Goal: Task Accomplishment & Management: Manage account settings

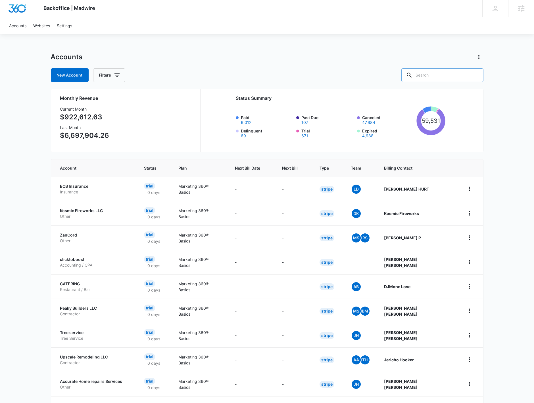
click at [442, 76] on input "text" at bounding box center [442, 75] width 82 height 14
type input "plumbing plus"
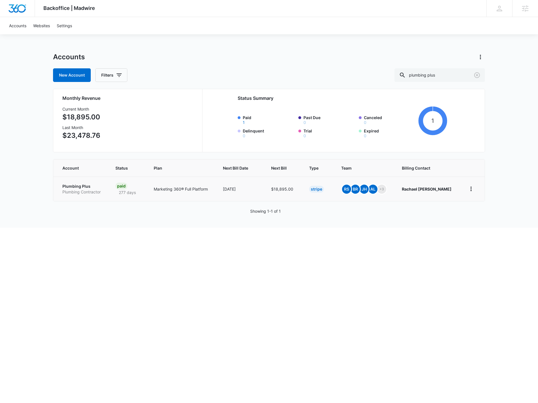
click at [89, 182] on td "Plumbing Plus Plumbing Contractor" at bounding box center [80, 189] width 55 height 24
click at [77, 186] on p "Plumbing Plus" at bounding box center [81, 187] width 39 height 6
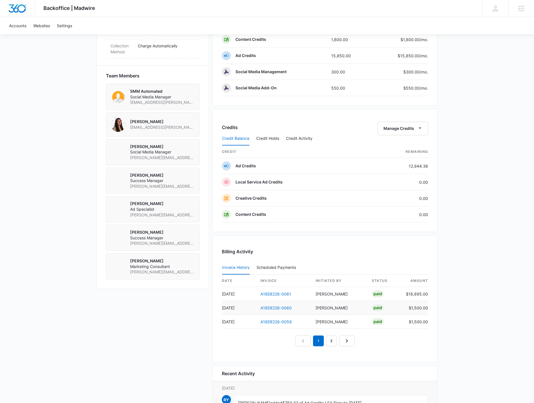
scroll to position [426, 0]
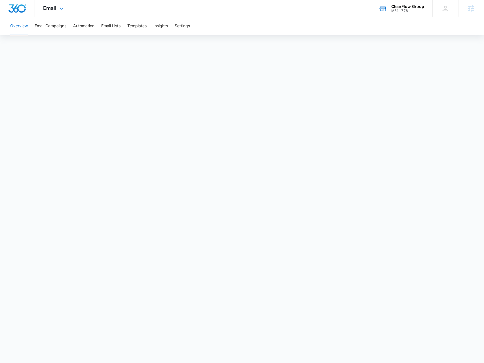
click at [405, 8] on div "ClearFlow Group" at bounding box center [408, 6] width 33 height 5
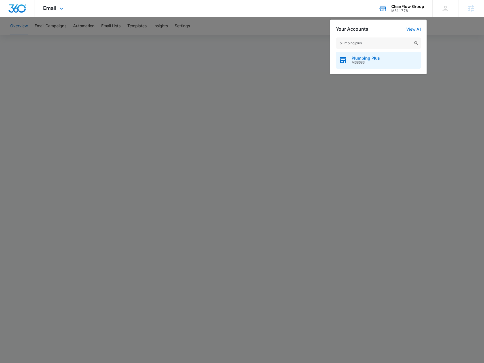
type input "plumbing plus"
click at [368, 54] on div "Plumbing Plus M38683" at bounding box center [378, 60] width 85 height 17
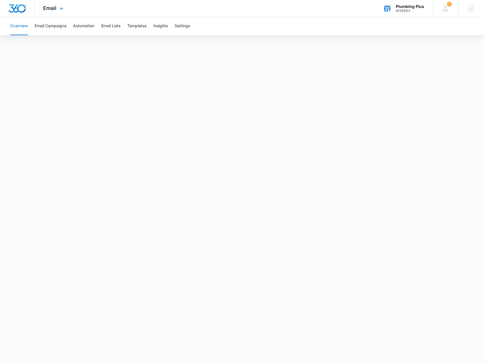
click at [62, 12] on div "Email Apps Reputation Websites Forms CRM Email Social Payments POS Content Ads …" at bounding box center [54, 8] width 39 height 17
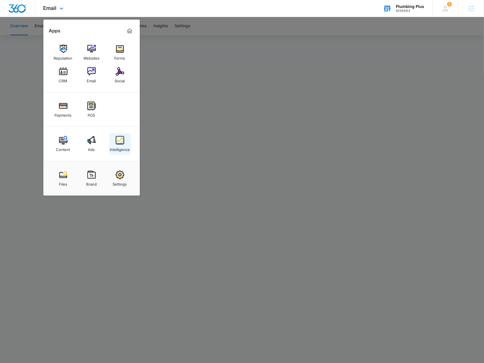
click at [117, 142] on img at bounding box center [120, 140] width 9 height 9
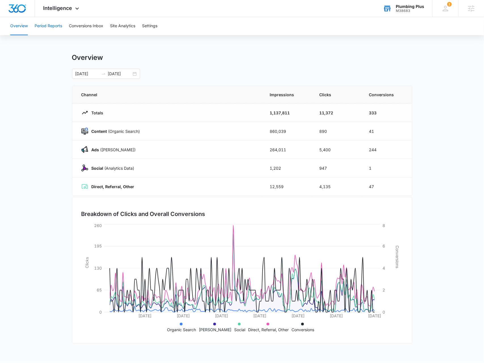
click at [60, 27] on button "Period Reports" at bounding box center [49, 26] width 28 height 18
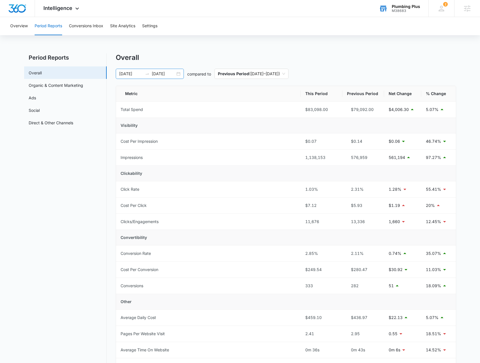
click at [180, 72] on div "02/28/2025 08/27/2025" at bounding box center [150, 74] width 68 height 10
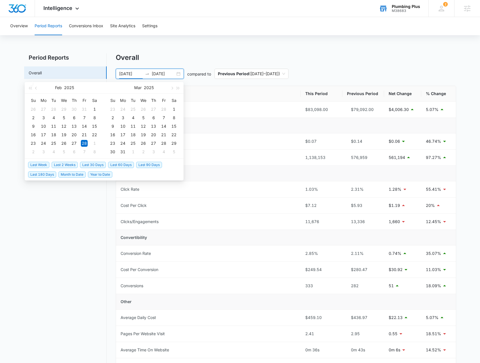
click at [110, 166] on span "Last 60 Days" at bounding box center [121, 165] width 26 height 6
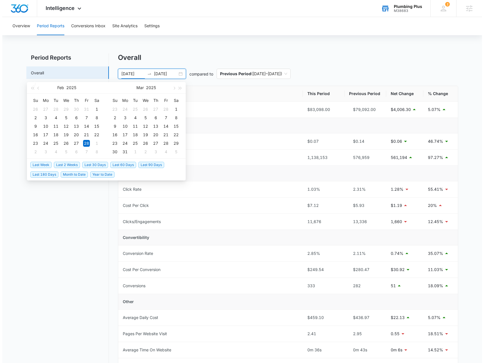
type input "07/06/2025"
type input "09/04/2025"
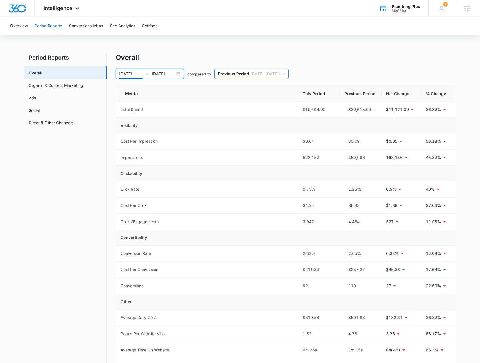
click at [285, 74] on span "Previous Period ( 05/06/2025 – 07/05/2025 )" at bounding box center [251, 74] width 67 height 10
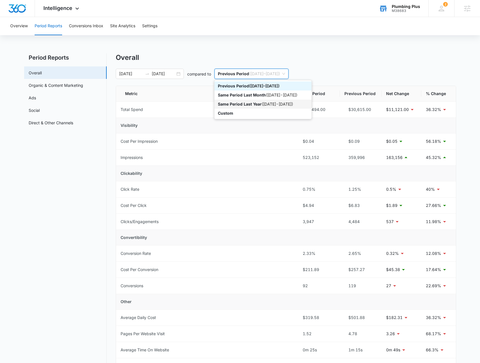
click at [284, 103] on div "Same Period Last Year ( 07/06/2024 - 09/04/2024 )" at bounding box center [263, 104] width 90 height 6
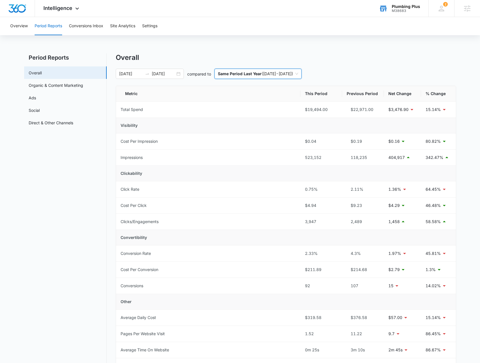
click at [287, 75] on span "Same Period Last Year ( 07/06/2024 - 09/04/2024 )" at bounding box center [258, 74] width 80 height 10
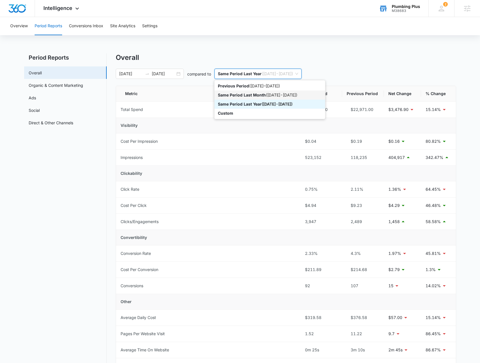
click at [273, 98] on div "Same Period Last Month ( 06/06/2025 - 08/04/2025 )" at bounding box center [270, 95] width 111 height 9
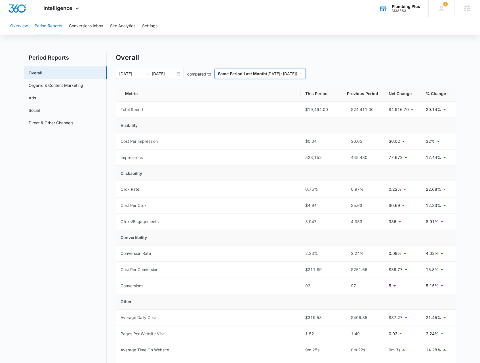
click at [26, 28] on button "Overview" at bounding box center [19, 26] width 18 height 18
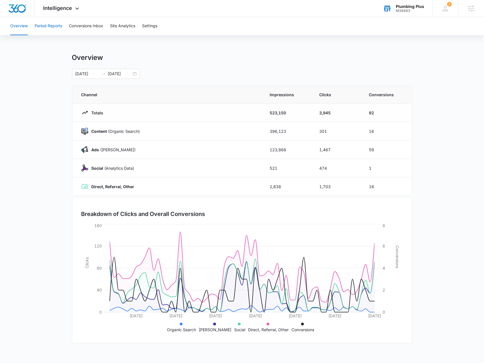
click at [38, 24] on button "Period Reports" at bounding box center [49, 26] width 28 height 18
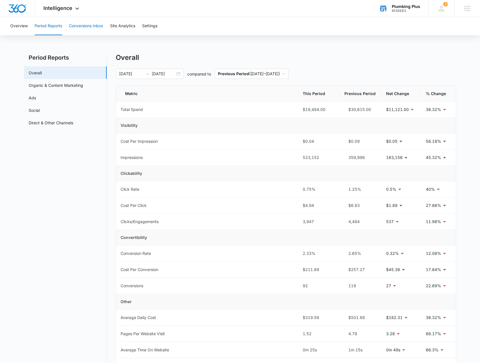
click at [83, 29] on button "Conversions Inbox" at bounding box center [86, 26] width 34 height 18
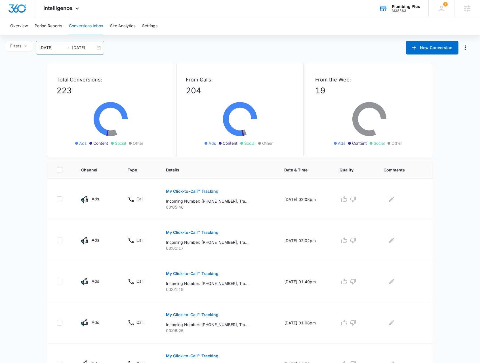
click at [99, 49] on div "08/06/2025 09/05/2025" at bounding box center [70, 48] width 68 height 14
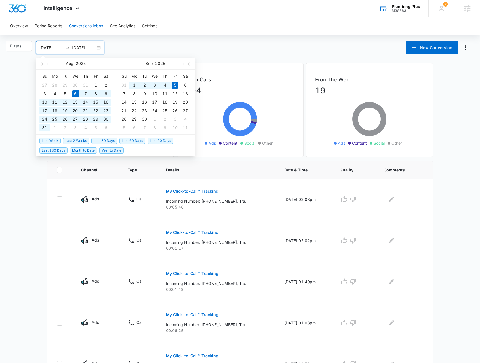
click at [110, 139] on span "Last 30 Days" at bounding box center [104, 141] width 26 height 6
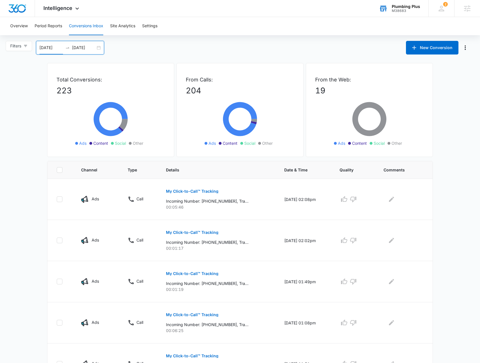
click at [99, 48] on div "08/06/2025 09/05/2025" at bounding box center [70, 48] width 68 height 14
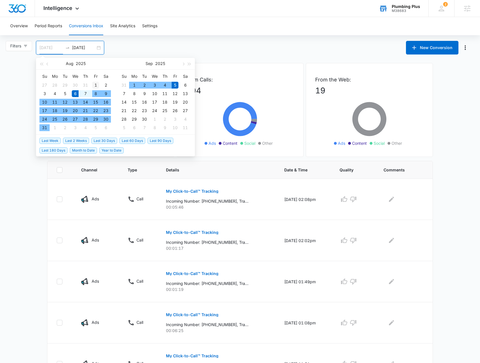
type input "08/01/2025"
click at [95, 85] on div "1" at bounding box center [95, 85] width 7 height 7
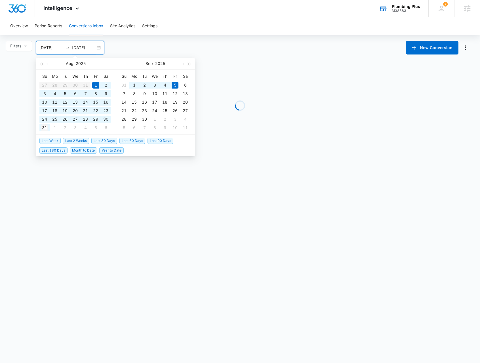
type input "08/31/2025"
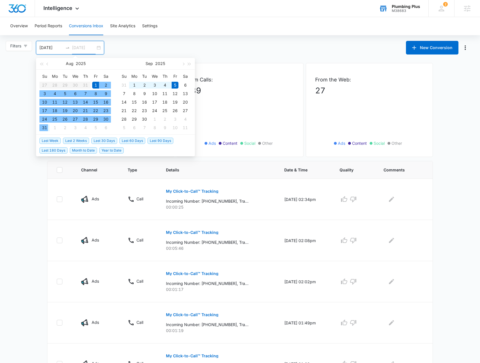
click at [41, 128] on div "31" at bounding box center [44, 127] width 7 height 7
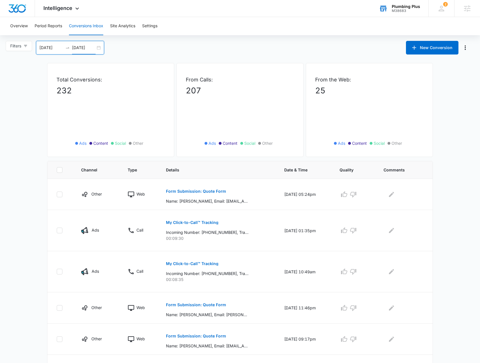
click at [26, 149] on main "Filters 08/01/2025 08/31/2025 New Conversion Aug 2025 Su Mo Tu We Th Fr Sa 27 2…" at bounding box center [240, 304] width 480 height 527
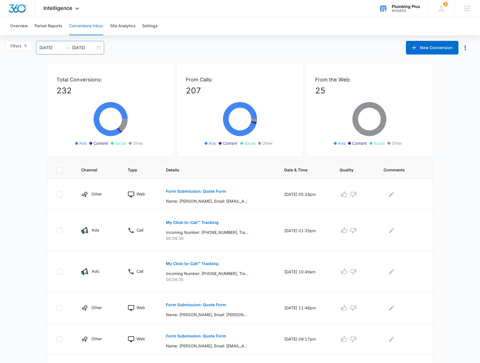
click at [97, 47] on div "08/01/2025 08/31/2025" at bounding box center [70, 48] width 68 height 14
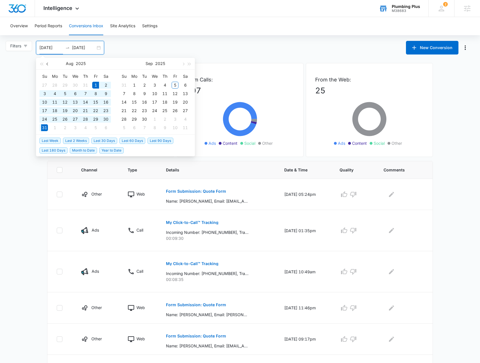
click at [48, 64] on span "button" at bounding box center [48, 63] width 3 height 3
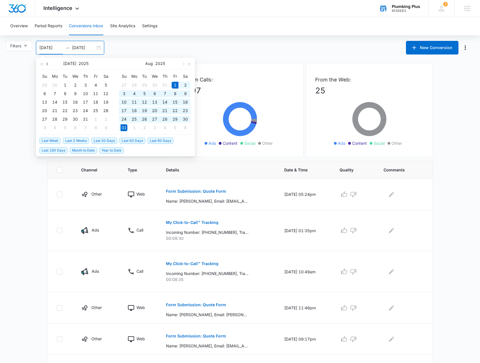
click at [48, 64] on span "button" at bounding box center [48, 63] width 3 height 3
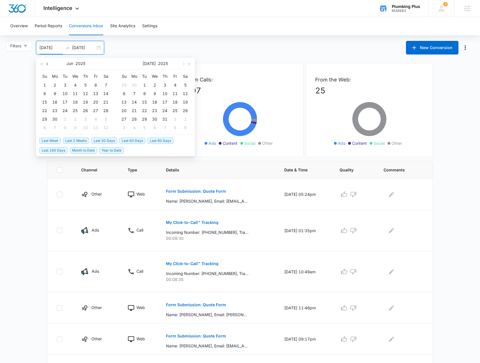
click at [48, 64] on span "button" at bounding box center [48, 63] width 3 height 3
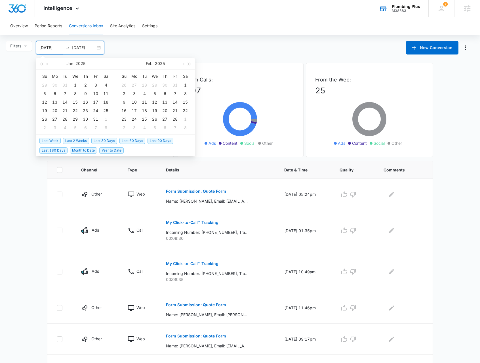
click at [49, 64] on span "button" at bounding box center [48, 63] width 3 height 3
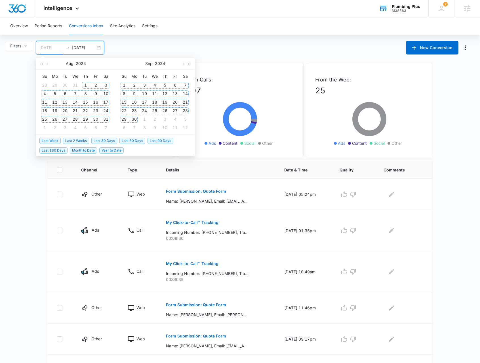
type input "08/01/2024"
click at [83, 81] on td "1" at bounding box center [85, 85] width 10 height 9
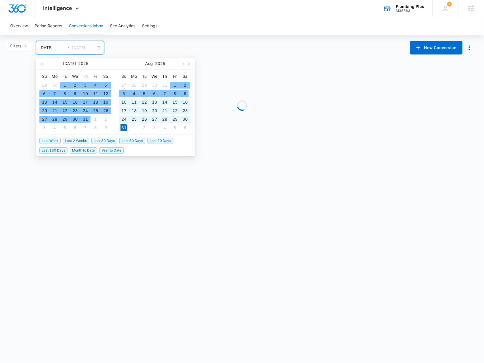
type input "[DATE]"
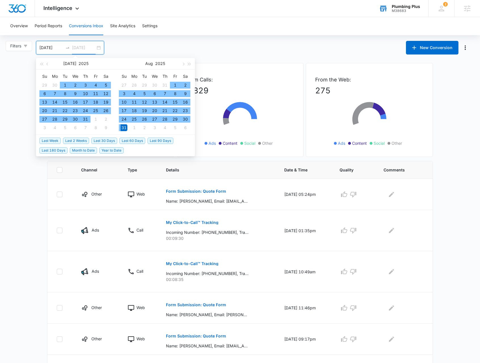
click at [121, 127] on div "31" at bounding box center [124, 127] width 7 height 7
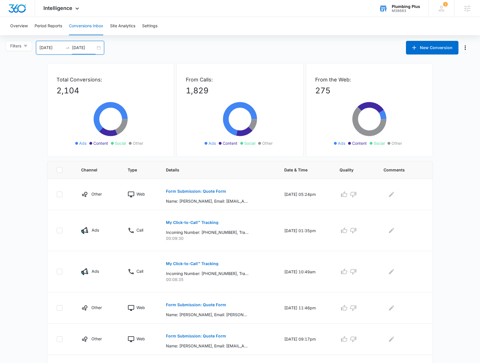
click at [99, 48] on div "08/01/2024 08/31/2025" at bounding box center [70, 48] width 68 height 14
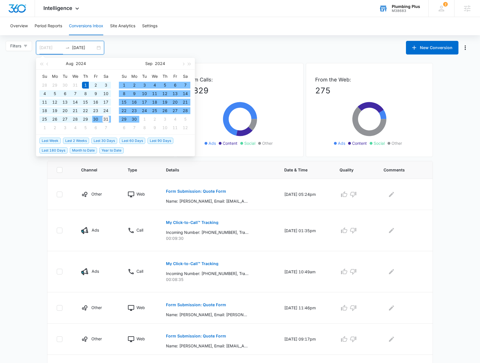
type input "08/31/2024"
click at [103, 117] on div "31" at bounding box center [105, 119] width 7 height 7
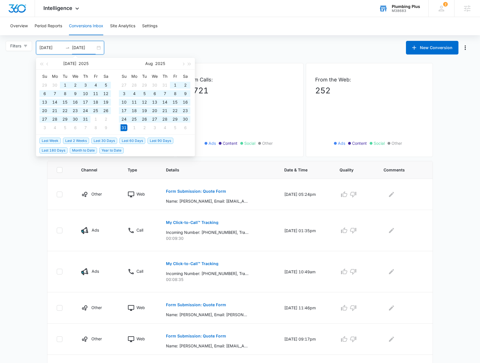
click at [11, 130] on main "Filters 08/31/2024 08/31/2025 New Conversion Jul 2025 Su Mo Tu We Th Fr Sa 29 3…" at bounding box center [240, 304] width 480 height 527
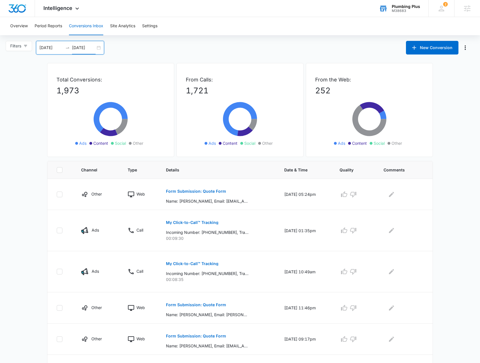
click at [100, 48] on div "08/31/2024 08/31/2025" at bounding box center [70, 48] width 68 height 14
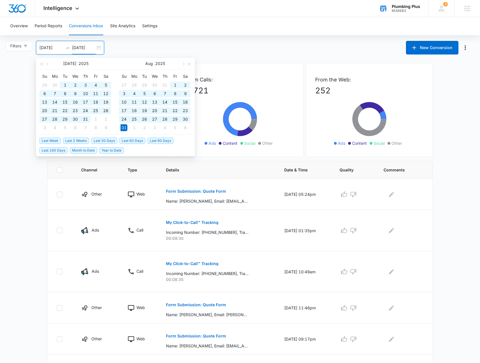
click at [87, 50] on input "[DATE]" at bounding box center [84, 48] width 24 height 6
click at [47, 62] on button "button" at bounding box center [48, 63] width 6 height 11
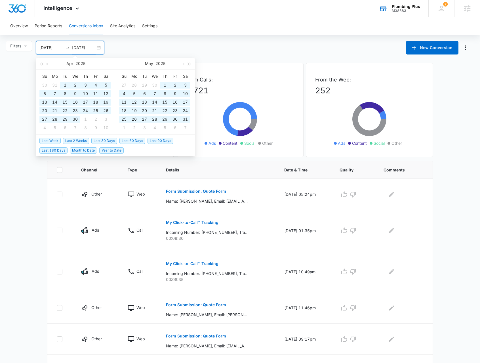
click at [48, 62] on button "button" at bounding box center [48, 63] width 6 height 11
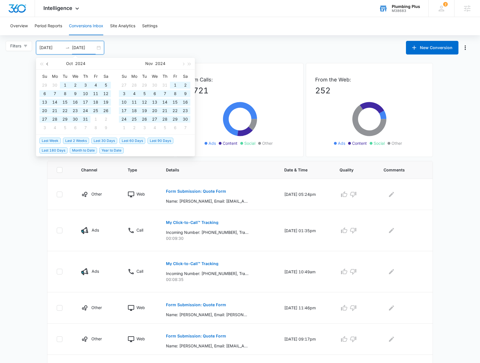
click at [48, 62] on button "button" at bounding box center [48, 63] width 6 height 11
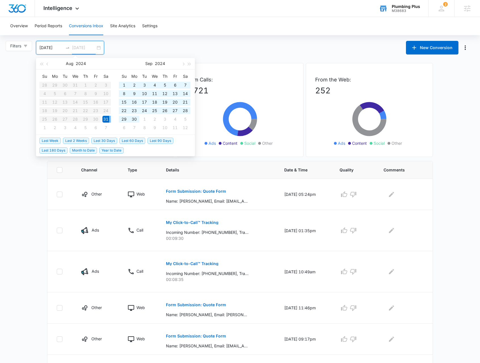
type input "08/31/2024"
click at [107, 121] on div "31" at bounding box center [105, 119] width 7 height 7
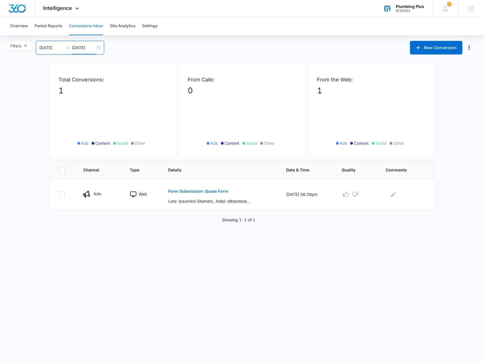
click at [47, 50] on input "08/31/2024" at bounding box center [51, 48] width 24 height 6
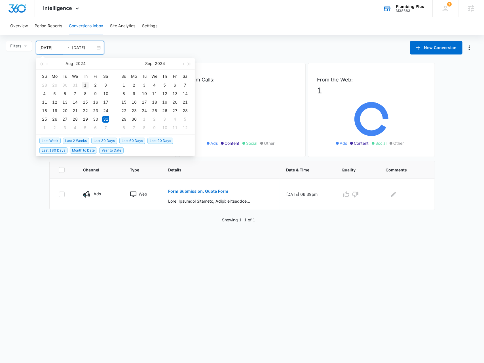
type input "08/01/2024"
click at [85, 83] on div "1" at bounding box center [85, 85] width 7 height 7
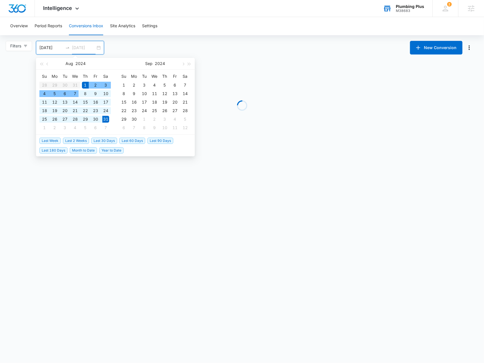
type input "08/31/2024"
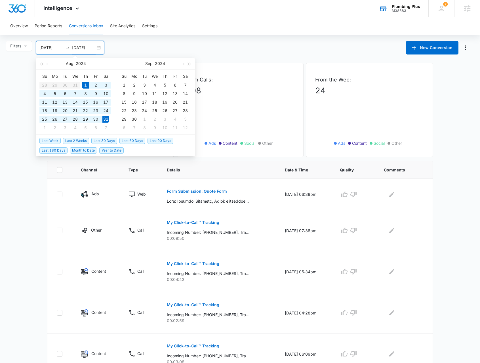
click at [17, 101] on main "Filters 08/01/2024 08/31/2024 New Conversion Aug 2024 Su Mo Tu We Th Fr Sa 28 2…" at bounding box center [240, 309] width 480 height 537
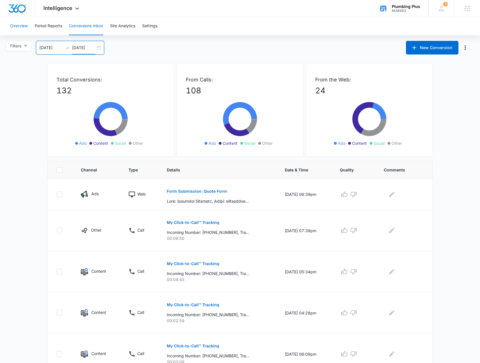
click at [23, 26] on button "Overview" at bounding box center [19, 26] width 18 height 18
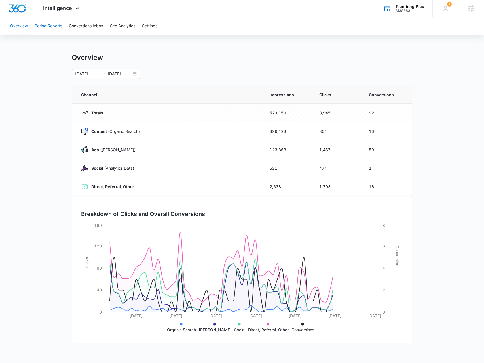
click at [60, 27] on button "Period Reports" at bounding box center [49, 26] width 28 height 18
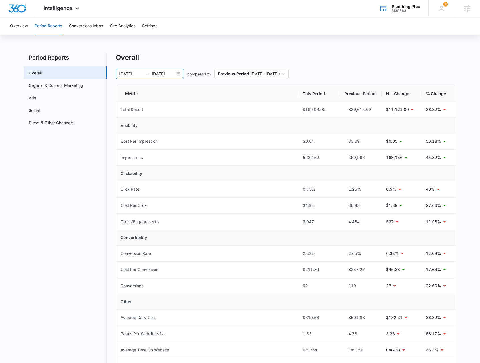
click at [179, 72] on div "07/06/2025 09/04/2025" at bounding box center [150, 74] width 68 height 10
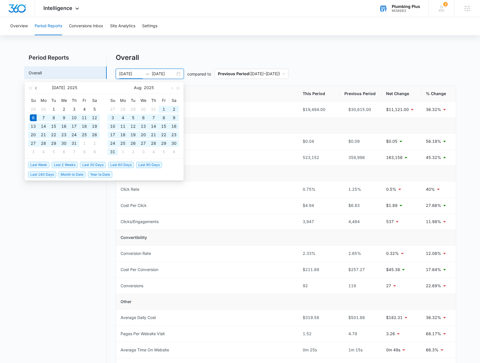
click at [38, 90] on button "button" at bounding box center [36, 87] width 6 height 11
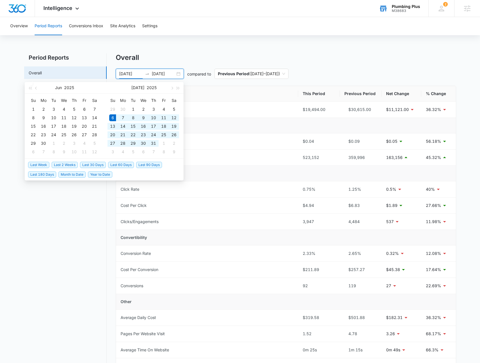
click at [177, 74] on div "07/06/2025 09/04/2025" at bounding box center [150, 74] width 68 height 10
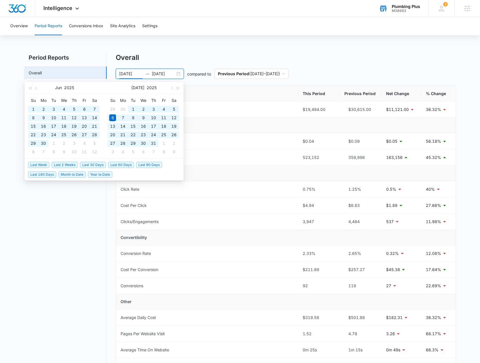
click at [106, 173] on span "Year to Date" at bounding box center [100, 174] width 24 height 6
type input "01/01/2025"
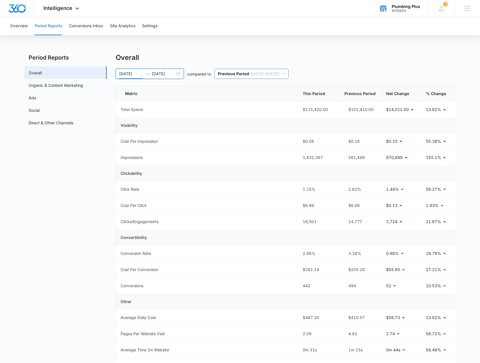
click at [271, 74] on span "Previous Period ( 04/29/2024 – 12/31/2024 )" at bounding box center [251, 74] width 67 height 10
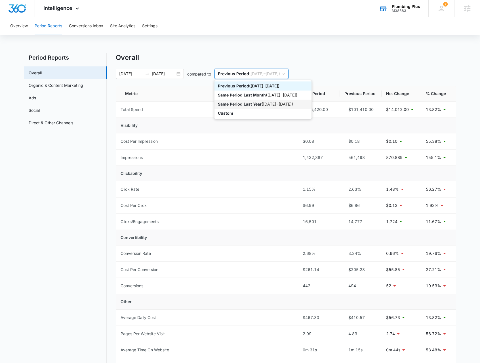
click at [273, 102] on div "Same Period Last Year ( 01/01/2024 - 09/04/2024 )" at bounding box center [263, 104] width 90 height 6
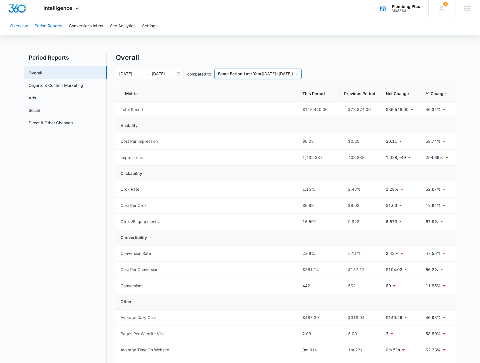
click at [21, 30] on button "Overview" at bounding box center [19, 26] width 18 height 18
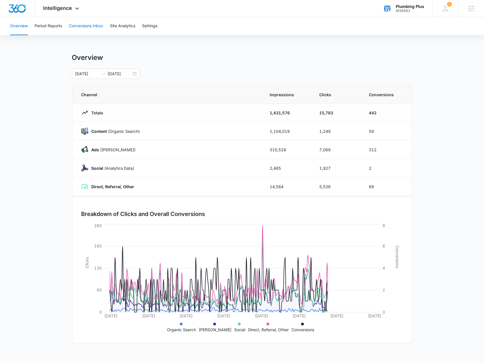
click at [84, 24] on button "Conversions Inbox" at bounding box center [86, 26] width 34 height 18
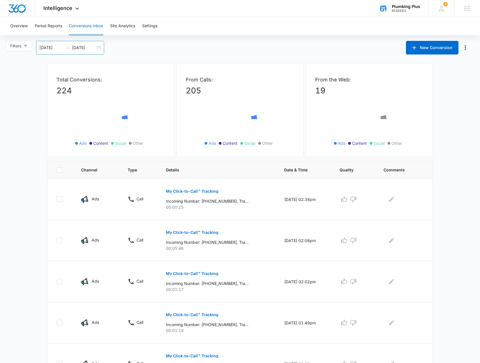
click at [99, 51] on div "08/06/2025 09/05/2025" at bounding box center [70, 48] width 68 height 14
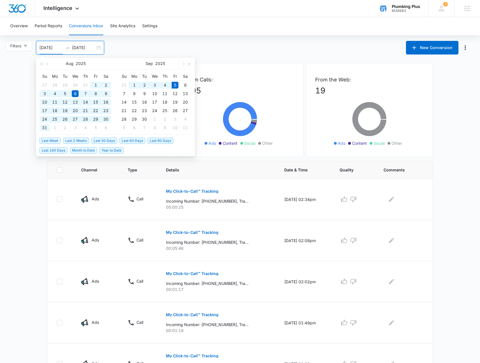
click at [106, 149] on span "Year to Date" at bounding box center [111, 150] width 24 height 6
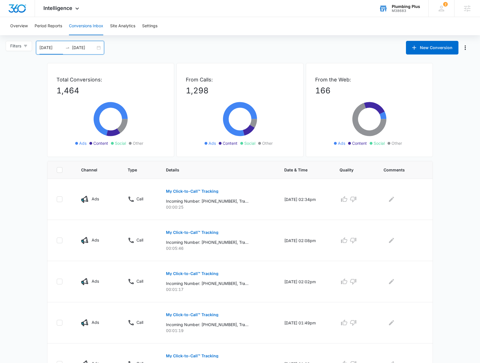
click at [58, 49] on input "01/01/2025" at bounding box center [51, 48] width 24 height 6
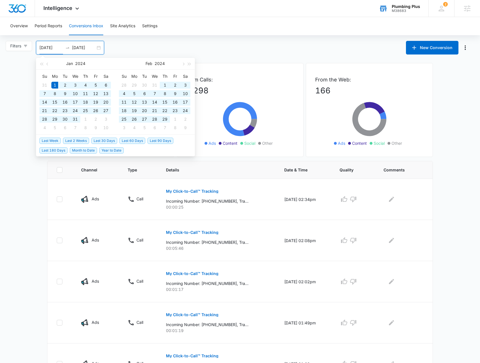
type input "01/01/2024"
click at [91, 48] on input "09/05/2025" at bounding box center [84, 48] width 24 height 6
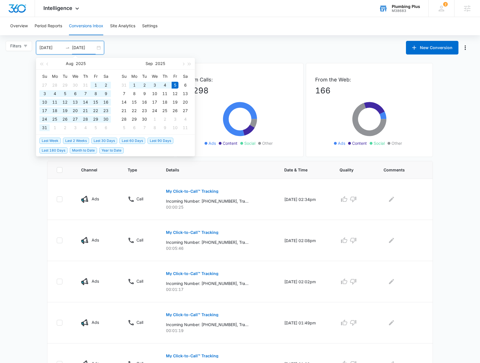
click at [93, 49] on input "09/05/2025" at bounding box center [84, 48] width 24 height 6
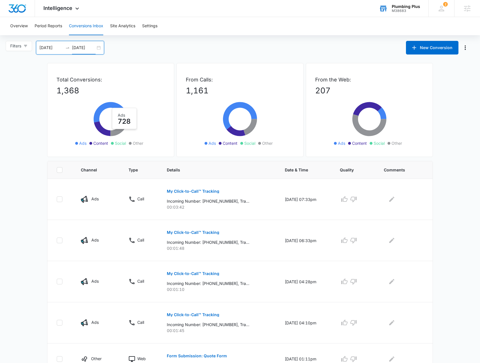
type input "09/05/2024"
click at [72, 8] on span "Intelligence" at bounding box center [57, 8] width 29 height 6
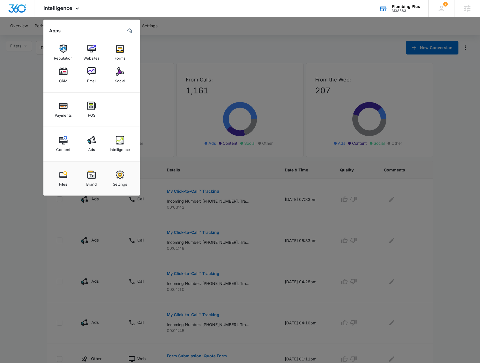
click at [91, 146] on div "Ads" at bounding box center [91, 147] width 7 height 7
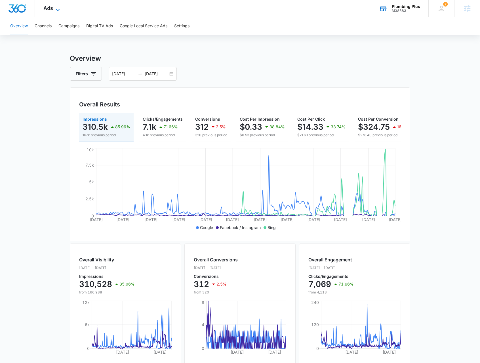
click at [57, 10] on icon at bounding box center [57, 10] width 3 height 2
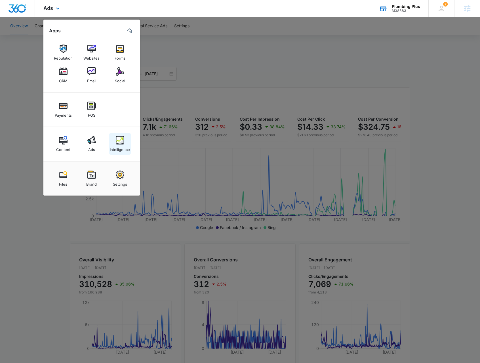
click at [120, 148] on div "Intelligence" at bounding box center [120, 147] width 20 height 7
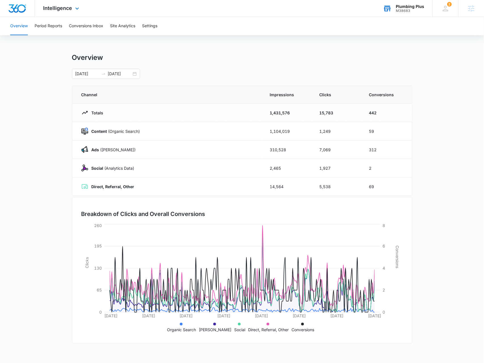
click at [74, 14] on div "Intelligence Apps Reputation Websites Forms CRM Email Social Payments POS Conte…" at bounding box center [62, 8] width 54 height 17
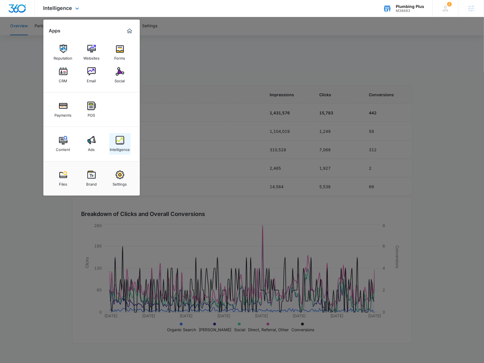
click at [118, 145] on div "Intelligence" at bounding box center [120, 147] width 20 height 7
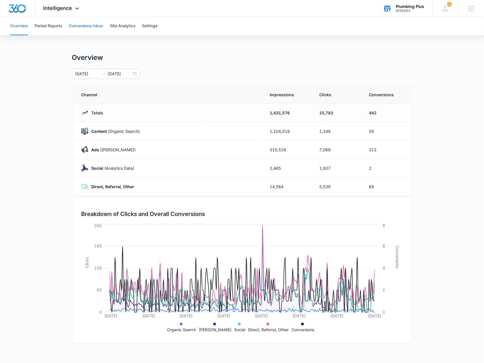
click at [79, 30] on button "Conversions Inbox" at bounding box center [86, 26] width 34 height 18
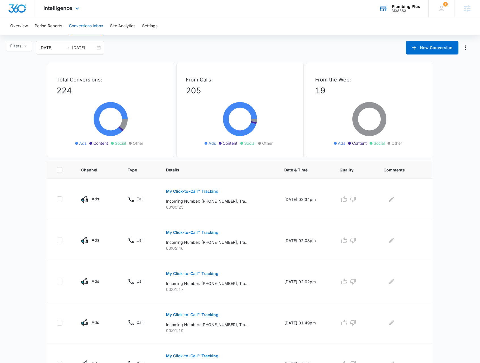
click at [65, 12] on div "Intelligence Apps Reputation Websites Forms CRM Email Social Payments POS Conte…" at bounding box center [62, 8] width 54 height 17
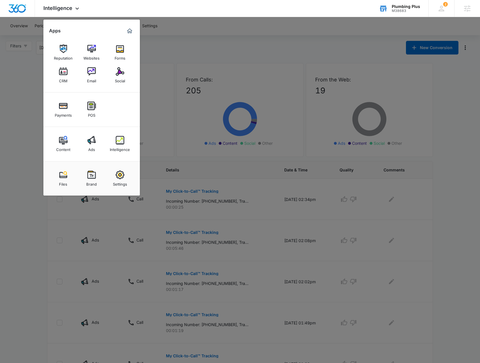
click at [120, 141] on img at bounding box center [120, 140] width 9 height 9
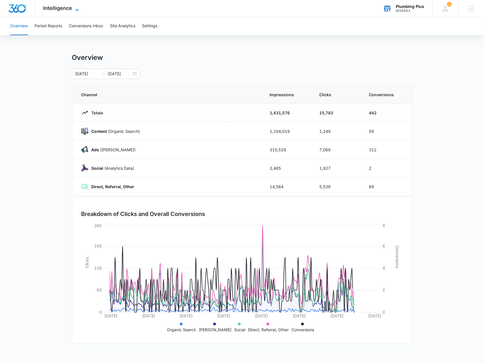
click at [74, 10] on icon at bounding box center [77, 10] width 7 height 7
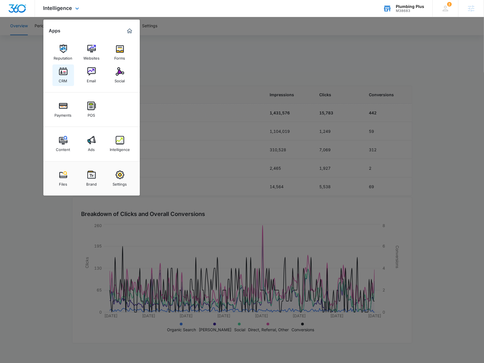
click at [66, 74] on img at bounding box center [63, 71] width 9 height 9
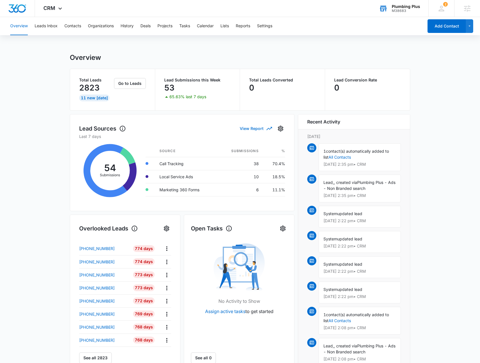
click at [257, 128] on button "View Report" at bounding box center [256, 128] width 32 height 10
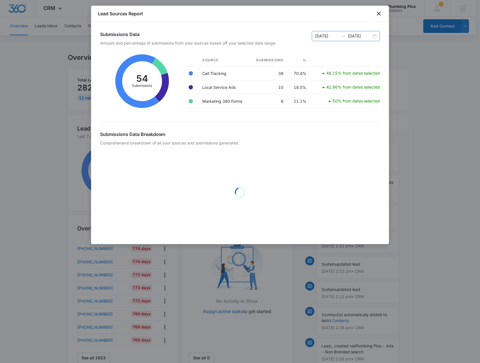
click at [376, 38] on div "08/29/2025 09/05/2025" at bounding box center [346, 36] width 68 height 10
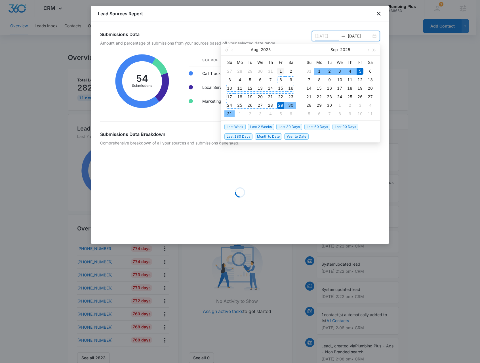
type input "[DATE]"
click at [281, 69] on div "1" at bounding box center [280, 71] width 7 height 7
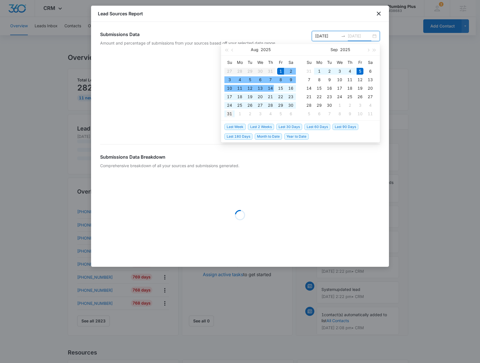
type input "[DATE]"
click at [228, 113] on div "31" at bounding box center [229, 113] width 7 height 7
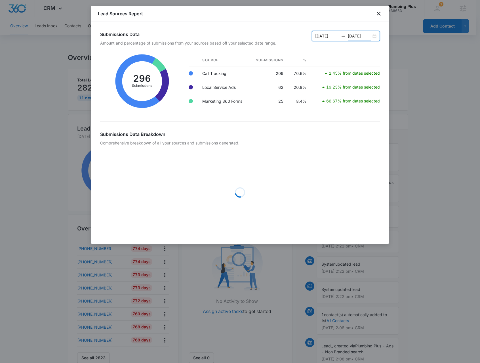
click at [374, 38] on div "08/01/2025 08/31/2025" at bounding box center [346, 36] width 68 height 10
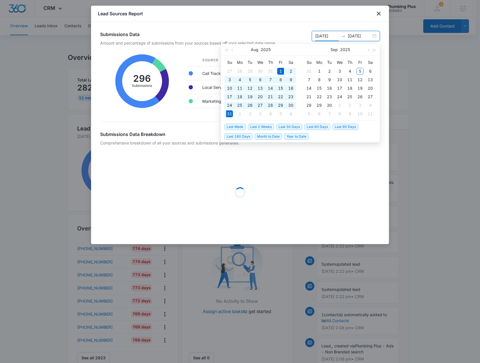
click at [270, 25] on div "Submissions Data Amount and percentage of submissions from your sources based o…" at bounding box center [240, 133] width 298 height 222
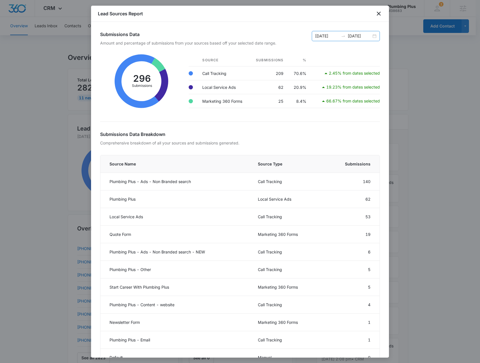
click at [372, 38] on div "08/01/2025 08/31/2025" at bounding box center [346, 36] width 68 height 10
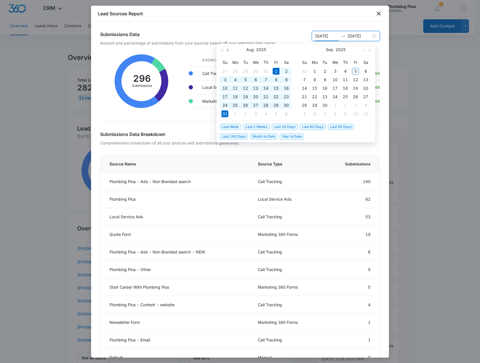
click at [229, 50] on span "button" at bounding box center [228, 50] width 3 height 3
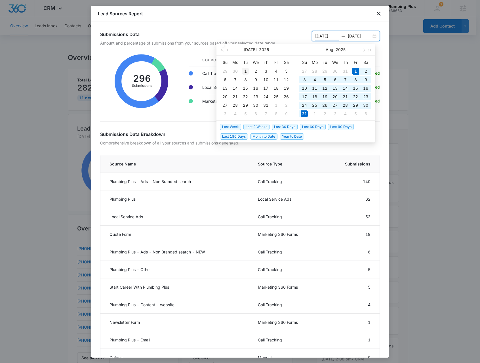
type input "[DATE]"
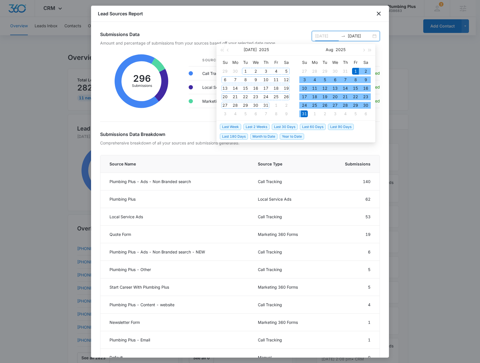
click at [246, 71] on div "1" at bounding box center [245, 71] width 7 height 7
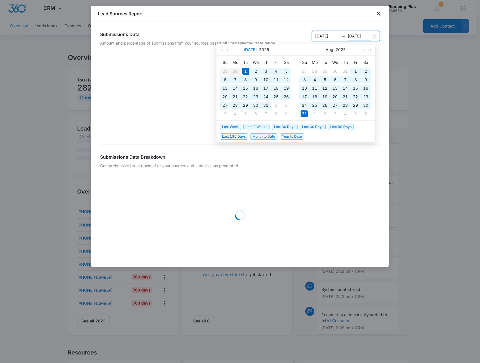
type input "[DATE]"
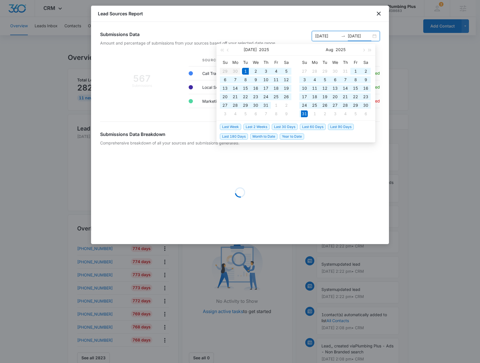
click at [251, 31] on h2 "Submissions Data" at bounding box center [188, 34] width 176 height 7
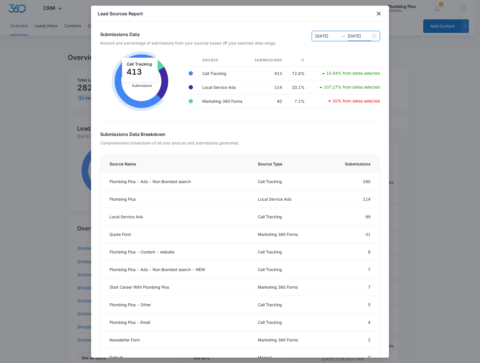
click at [40, 134] on div at bounding box center [240, 181] width 480 height 363
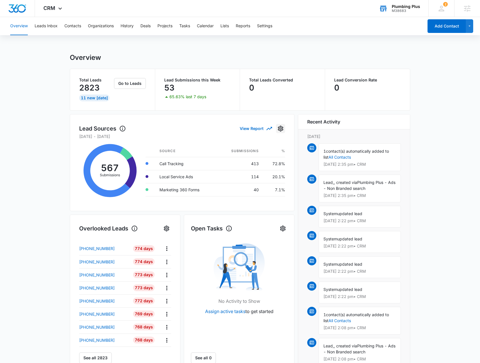
click at [278, 126] on icon "Settings" at bounding box center [280, 128] width 7 height 7
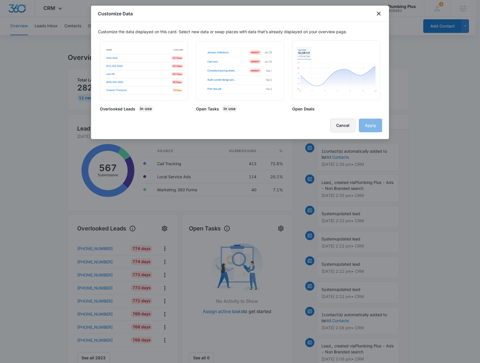
drag, startPoint x: 348, startPoint y: 124, endPoint x: 343, endPoint y: 124, distance: 4.5
click at [347, 124] on button "Cancel" at bounding box center [342, 126] width 25 height 14
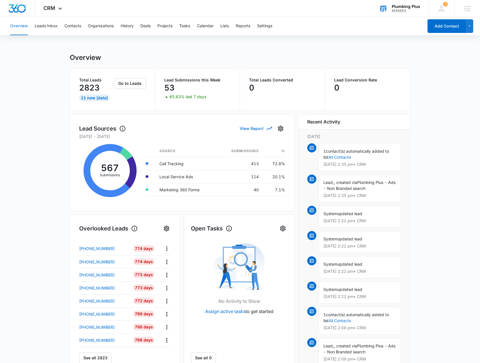
click at [267, 130] on icon "button" at bounding box center [269, 128] width 7 height 7
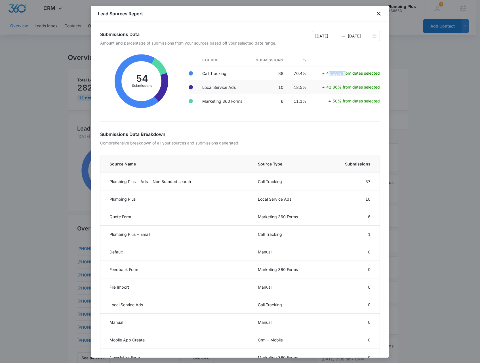
drag, startPoint x: 324, startPoint y: 75, endPoint x: 338, endPoint y: 80, distance: 15.0
click at [342, 72] on p "46.15% from dates selected" at bounding box center [353, 73] width 54 height 4
drag, startPoint x: 334, startPoint y: 85, endPoint x: 334, endPoint y: 106, distance: 21.0
click at [346, 90] on div "42.86% from dates selected" at bounding box center [350, 87] width 60 height 7
drag, startPoint x: 331, startPoint y: 106, endPoint x: 364, endPoint y: 98, distance: 33.3
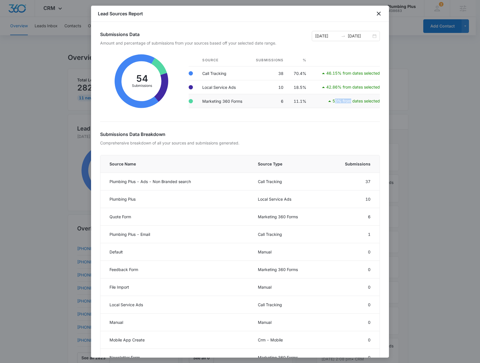
click at [366, 97] on td "50% from dates selected" at bounding box center [345, 101] width 69 height 14
click at [291, 116] on div "Submissions Data Amount and percentage of submissions from your sources based o…" at bounding box center [240, 190] width 298 height 336
click at [371, 36] on div "08/29/2025 09/05/2025" at bounding box center [346, 36] width 68 height 10
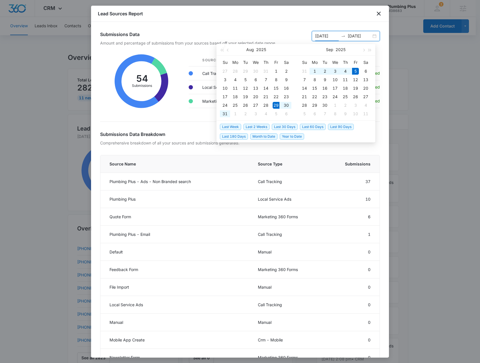
click at [291, 140] on li "Year to Date" at bounding box center [293, 136] width 27 height 10
click at [293, 134] on span "Year to Date" at bounding box center [292, 136] width 24 height 6
type input "01/01/2025"
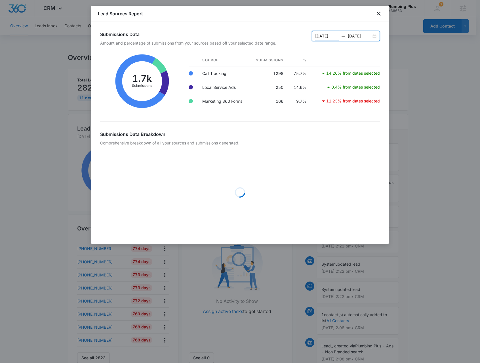
click at [375, 17] on div "Lead Sources Report" at bounding box center [240, 14] width 298 height 16
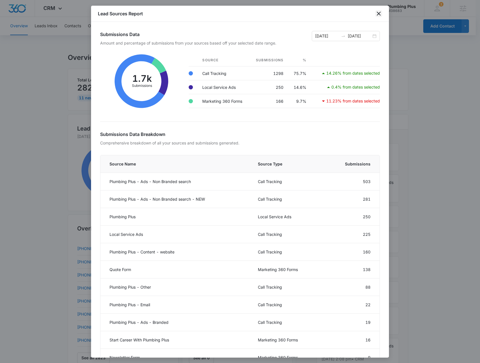
click at [381, 15] on icon "close" at bounding box center [378, 13] width 7 height 7
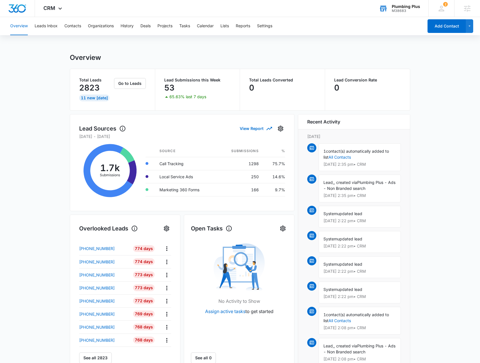
click at [192, 92] on div "53" at bounding box center [197, 87] width 67 height 11
click at [277, 129] on button "Settings" at bounding box center [280, 128] width 9 height 9
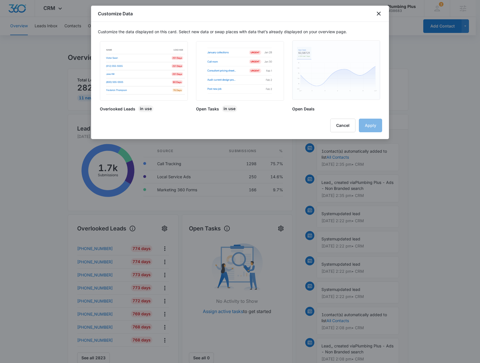
click at [345, 86] on img at bounding box center [336, 70] width 86 height 59
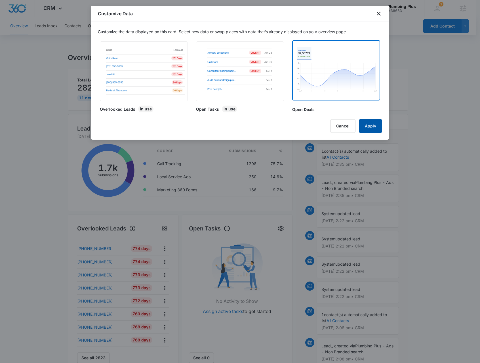
click at [372, 126] on button "Apply" at bounding box center [370, 126] width 23 height 14
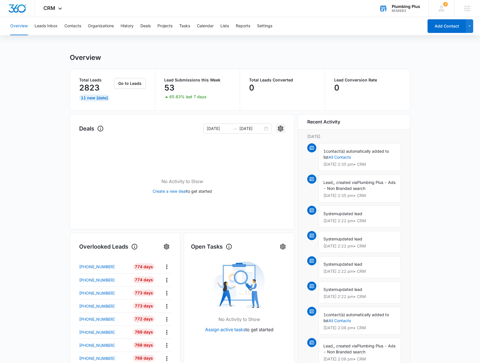
click at [285, 128] on div "Deals 08/29/2025 09/05/2025 No Activity to Show Create a new deal to get started" at bounding box center [182, 171] width 225 height 115
click at [283, 129] on icon "Settings" at bounding box center [280, 129] width 5 height 6
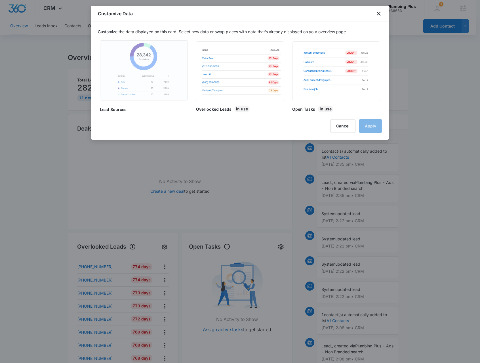
click at [171, 90] on img at bounding box center [144, 71] width 86 height 60
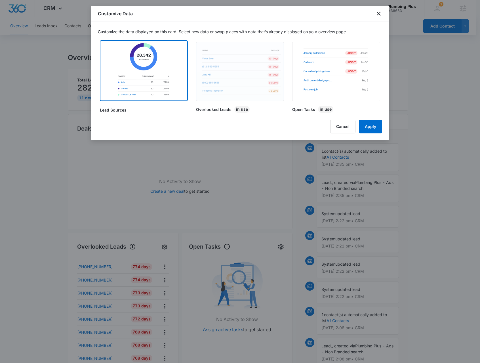
click at [219, 79] on img at bounding box center [240, 71] width 86 height 59
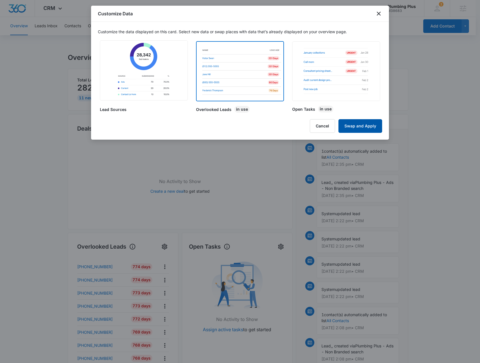
click at [359, 125] on button "Swap and Apply" at bounding box center [361, 126] width 44 height 14
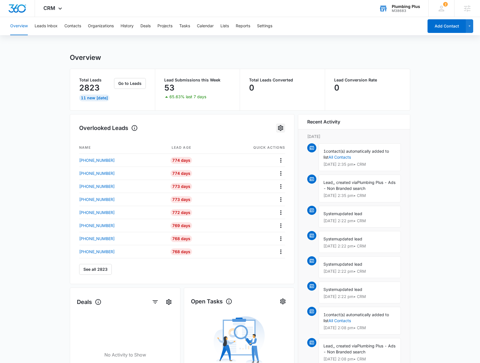
click at [283, 131] on icon "Settings" at bounding box center [280, 128] width 7 height 7
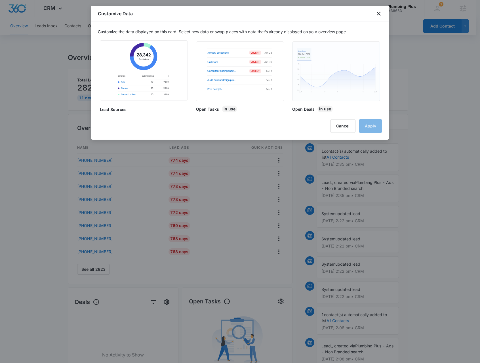
click at [310, 75] on img at bounding box center [336, 71] width 86 height 59
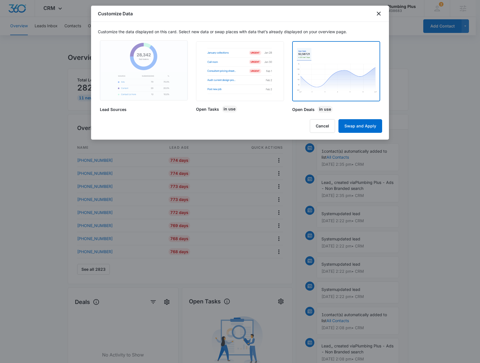
click at [170, 80] on img at bounding box center [144, 71] width 86 height 60
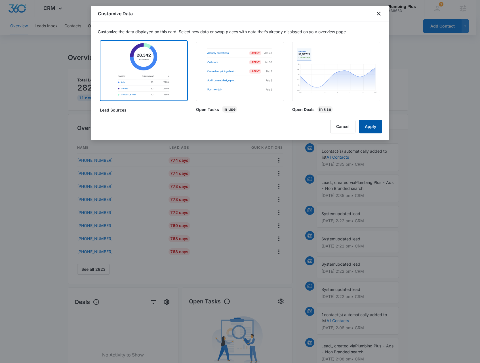
drag, startPoint x: 366, startPoint y: 125, endPoint x: 361, endPoint y: 127, distance: 5.5
click at [366, 125] on button "Apply" at bounding box center [370, 127] width 23 height 14
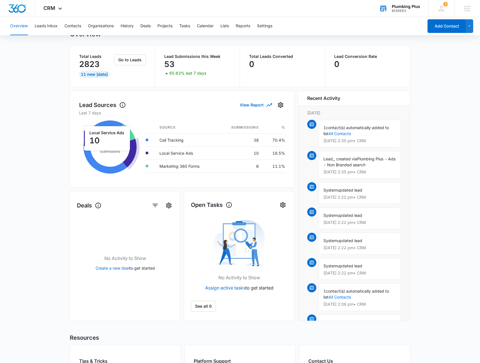
scroll to position [57, 0]
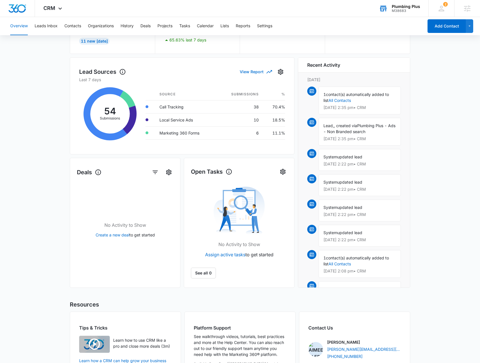
click at [249, 74] on button "View Report" at bounding box center [256, 72] width 32 height 10
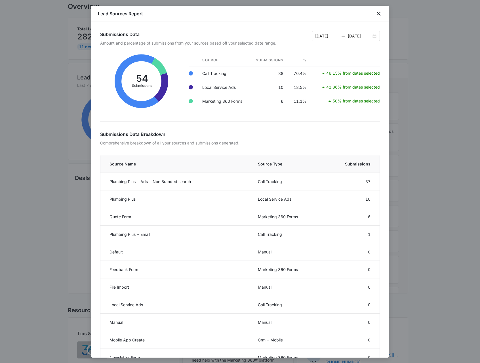
scroll to position [0, 0]
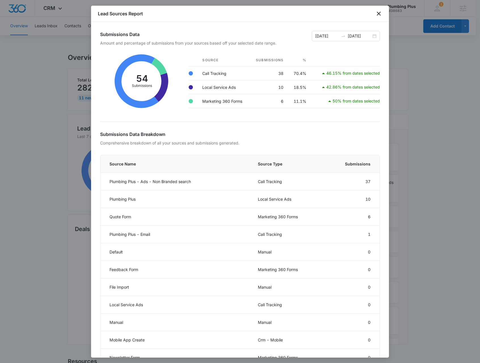
click at [43, 180] on div at bounding box center [240, 181] width 480 height 363
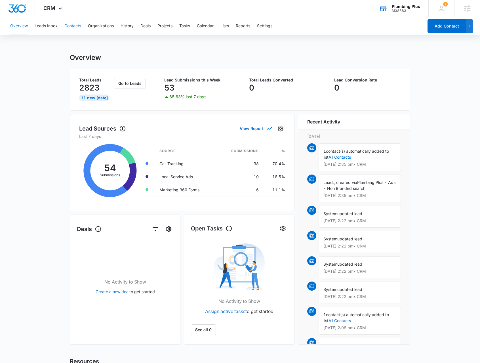
click at [75, 28] on button "Contacts" at bounding box center [72, 26] width 17 height 18
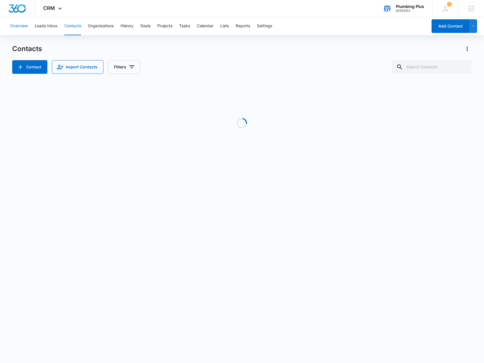
click at [26, 23] on button "Overview" at bounding box center [19, 26] width 18 height 18
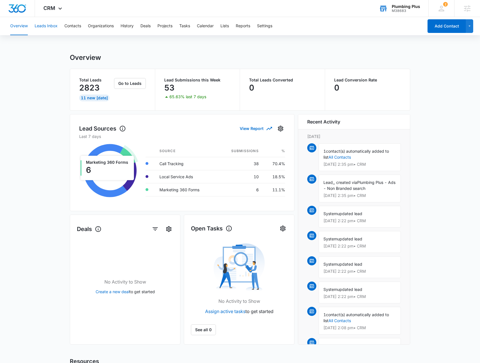
click at [47, 26] on button "Leads Inbox" at bounding box center [46, 26] width 23 height 18
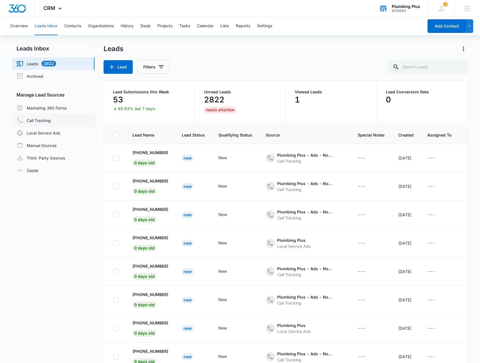
click at [37, 117] on link "Call Tracking" at bounding box center [33, 120] width 34 height 7
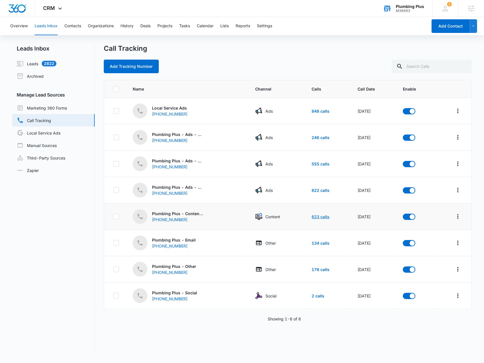
click at [315, 218] on link "623 calls" at bounding box center [321, 216] width 18 height 5
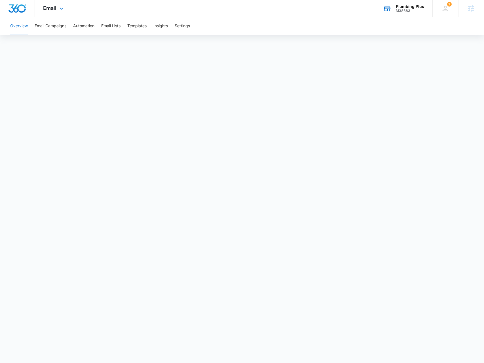
click at [397, 3] on div "Plumbing Plus M38683 Your Accounts View All" at bounding box center [404, 8] width 58 height 17
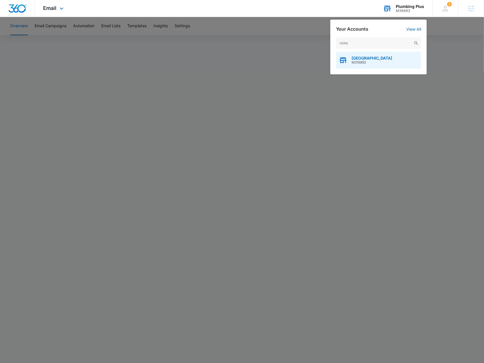
type input "rcmc"
click at [401, 60] on div "RCMC Medical Center M316892" at bounding box center [378, 60] width 85 height 17
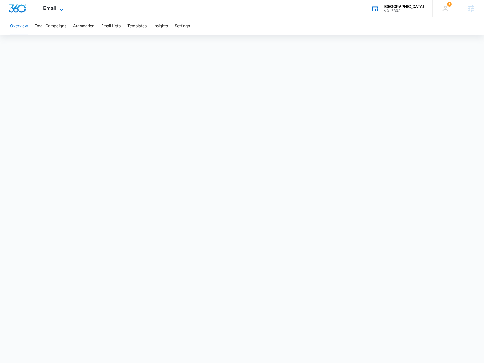
drag, startPoint x: 41, startPoint y: 9, endPoint x: 45, endPoint y: 11, distance: 4.2
click at [42, 9] on div "Email Apps Reputation Forms CRM Email Social Payments POS Content Ads Intellige…" at bounding box center [54, 8] width 39 height 17
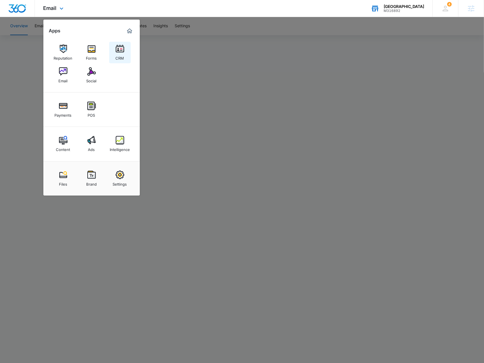
click at [119, 55] on div "CRM" at bounding box center [120, 56] width 9 height 7
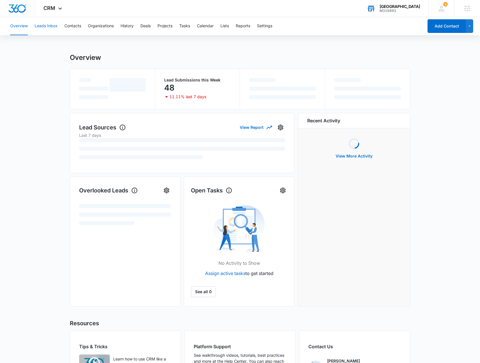
click at [56, 26] on button "Leads Inbox" at bounding box center [46, 26] width 23 height 18
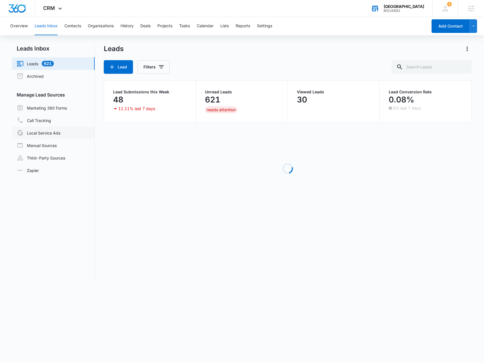
click at [53, 134] on link "Local Service Ads" at bounding box center [39, 132] width 44 height 7
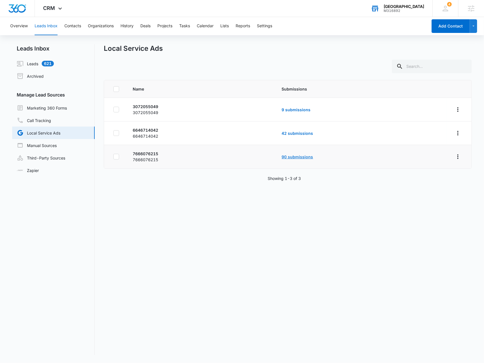
click at [299, 156] on link "90 submissions" at bounding box center [298, 156] width 32 height 5
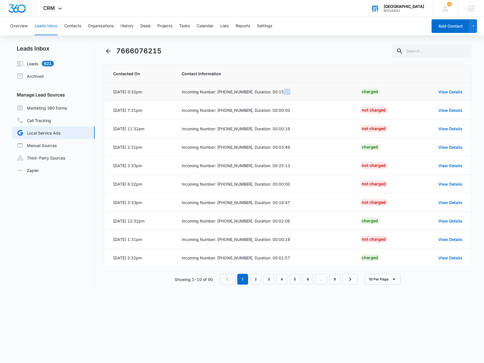
drag, startPoint x: 281, startPoint y: 91, endPoint x: 296, endPoint y: 93, distance: 14.9
click at [296, 93] on div "Incoming Number: (951) 323-1977, Duration: 00:15:17" at bounding box center [264, 92] width 165 height 6
drag, startPoint x: 276, startPoint y: 147, endPoint x: 300, endPoint y: 153, distance: 24.6
click at [297, 148] on div "Incoming Number: (951) 212-8342, Duration: 00:03:48" at bounding box center [264, 147] width 165 height 6
drag, startPoint x: 288, startPoint y: 166, endPoint x: 301, endPoint y: 179, distance: 18.3
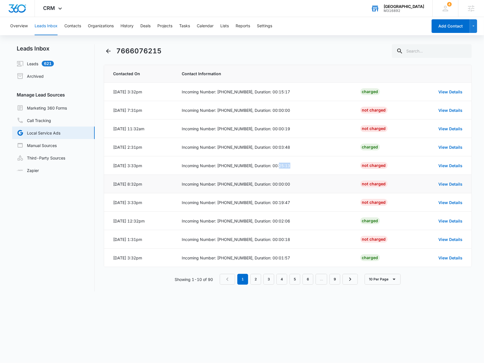
click at [310, 168] on td "Incoming Number: (951) 786-8050, Duration: 00:25:13" at bounding box center [264, 165] width 179 height 18
drag, startPoint x: 272, startPoint y: 202, endPoint x: 306, endPoint y: 209, distance: 34.0
click at [311, 202] on div "Incoming Number: (323) 342-3255, Duration: 00:19:47" at bounding box center [264, 203] width 165 height 6
drag, startPoint x: 278, startPoint y: 224, endPoint x: 294, endPoint y: 227, distance: 16.3
click at [299, 223] on td "Incoming Number: (909) 678-3396, Duration: 00:02:06" at bounding box center [264, 221] width 179 height 18
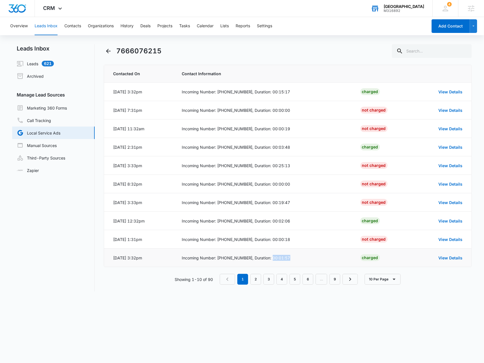
drag, startPoint x: 271, startPoint y: 257, endPoint x: 337, endPoint y: 255, distance: 66.2
click at [320, 252] on td "Incoming Number: (909) 560-3939, Duration: 00:01:57" at bounding box center [264, 258] width 179 height 18
drag, startPoint x: 258, startPoint y: 279, endPoint x: 261, endPoint y: 278, distance: 3.5
click at [258, 279] on link "2" at bounding box center [256, 279] width 11 height 11
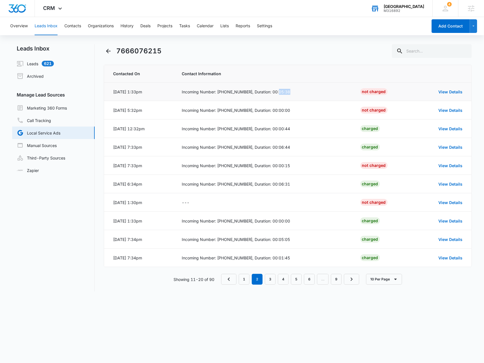
drag, startPoint x: 277, startPoint y: 92, endPoint x: 302, endPoint y: 97, distance: 25.5
click at [302, 97] on td "Incoming Number: (951) 497-5875, Duration: 00:05:38" at bounding box center [264, 92] width 179 height 18
drag, startPoint x: 275, startPoint y: 148, endPoint x: 311, endPoint y: 152, distance: 35.9
click at [305, 150] on td "Incoming Number: (949) 613-3103, Duration: 00:06:44" at bounding box center [264, 147] width 179 height 18
drag, startPoint x: 270, startPoint y: 184, endPoint x: 310, endPoint y: 187, distance: 40.4
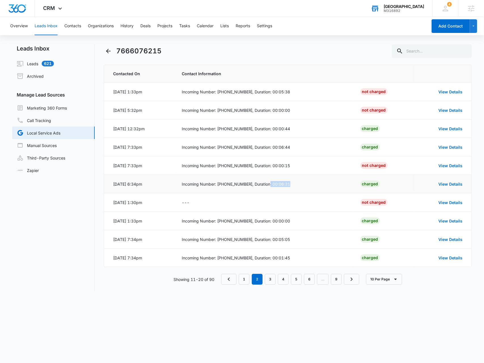
click at [310, 187] on td "Incoming Number: (840) 236-1413, Duration: 00:06:31" at bounding box center [264, 184] width 179 height 18
click at [279, 243] on td "Incoming Number: (805) 304-8278, Duration: 00:05:05" at bounding box center [264, 239] width 179 height 18
drag, startPoint x: 276, startPoint y: 258, endPoint x: 320, endPoint y: 258, distance: 44.3
click at [306, 258] on div "Incoming Number: (714) 980-0665, Duration: 00:01:45" at bounding box center [264, 258] width 165 height 6
click at [401, 10] on div "M316892" at bounding box center [404, 11] width 41 height 4
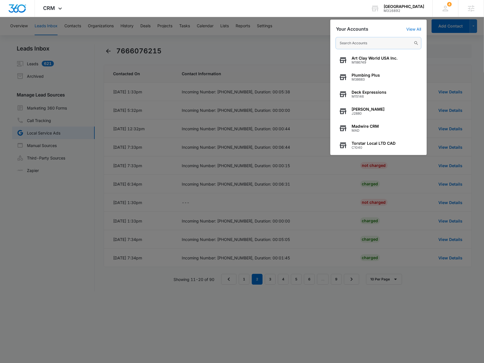
paste input "m184678"
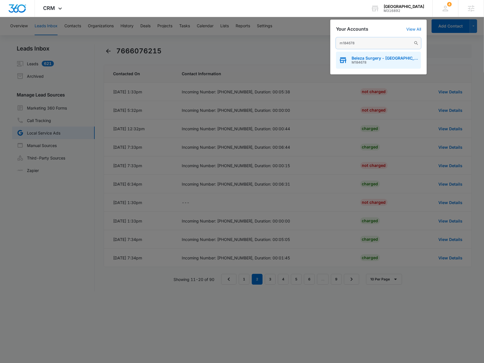
type input "m184678"
click at [381, 58] on span "Beleza Surgery - [GEOGRAPHIC_DATA]" at bounding box center [385, 58] width 67 height 5
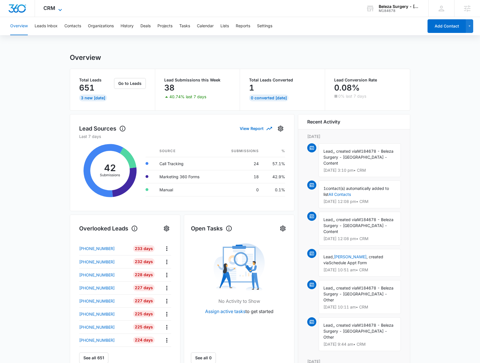
click at [58, 6] on div "CRM Apps Reputation Websites Forms CRM Email Social Payments POS Content Ads In…" at bounding box center [53, 8] width 37 height 17
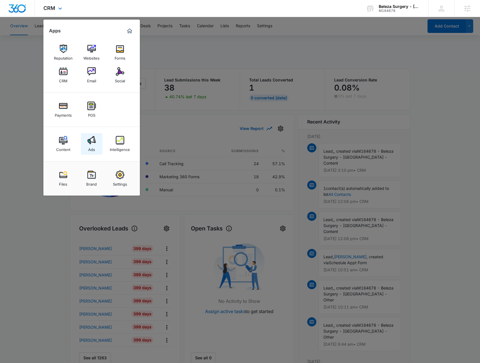
click at [93, 134] on link "Ads" at bounding box center [92, 144] width 22 height 22
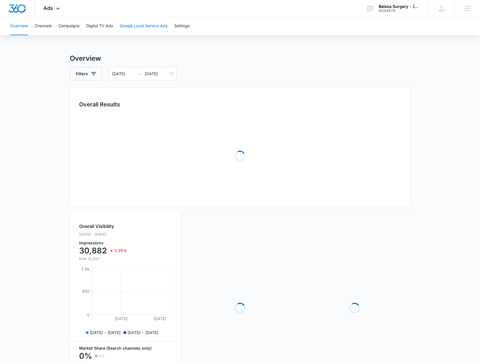
click at [136, 25] on button "Google Local Service Ads" at bounding box center [144, 26] width 48 height 18
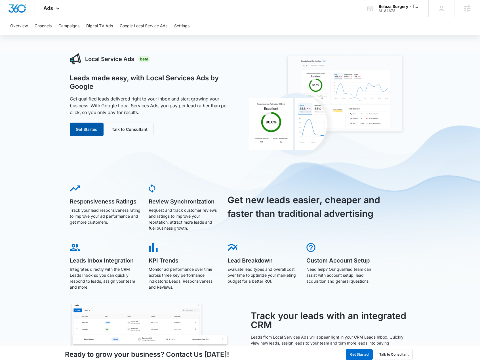
click at [89, 127] on button "Get Started" at bounding box center [87, 130] width 34 height 14
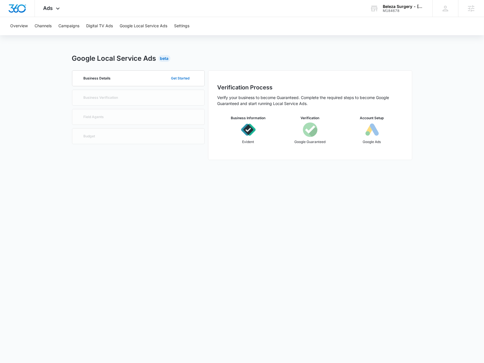
click at [177, 78] on button "Get Started" at bounding box center [181, 79] width 30 height 14
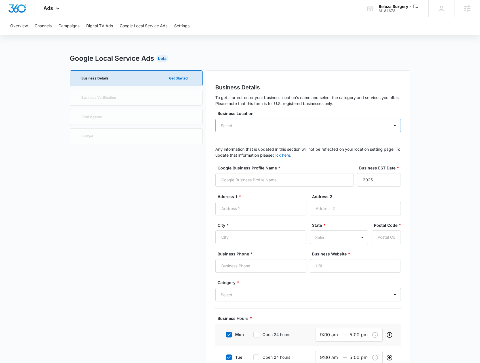
click at [247, 125] on div "Select" at bounding box center [308, 126] width 186 height 14
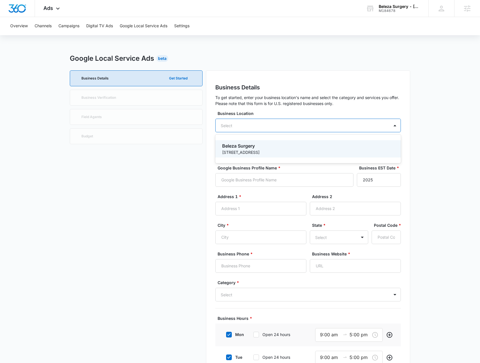
click at [104, 250] on div "Business Details Get Started Business Verification Field Agents Budget" at bounding box center [136, 284] width 133 height 428
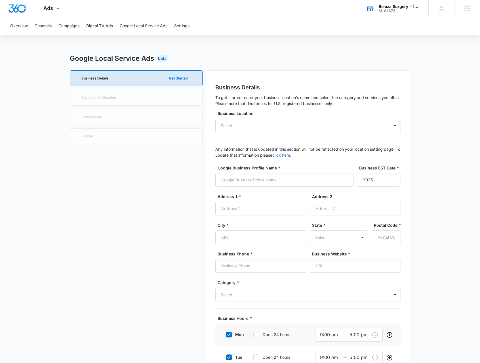
click at [373, 11] on icon at bounding box center [370, 8] width 9 height 9
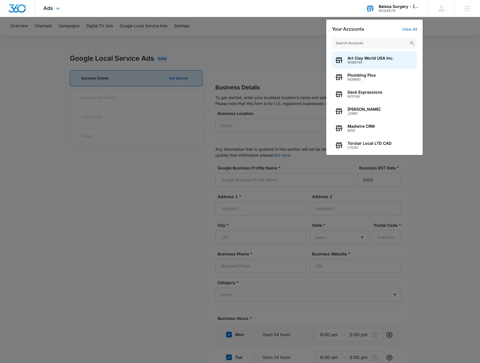
type input "r"
type input "knox pest"
click at [374, 58] on span "Knox Pest Control" at bounding box center [377, 58] width 58 height 5
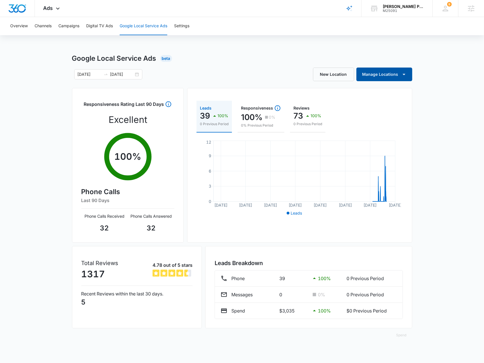
click at [402, 72] on icon "button" at bounding box center [404, 74] width 7 height 7
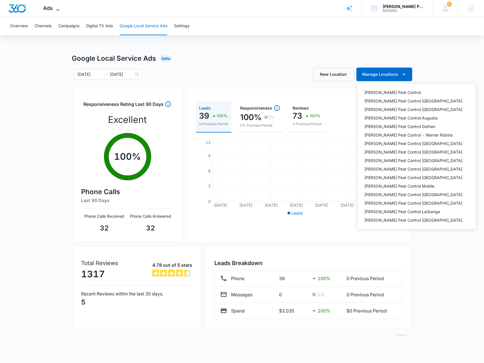
click at [54, 9] on icon at bounding box center [57, 10] width 7 height 7
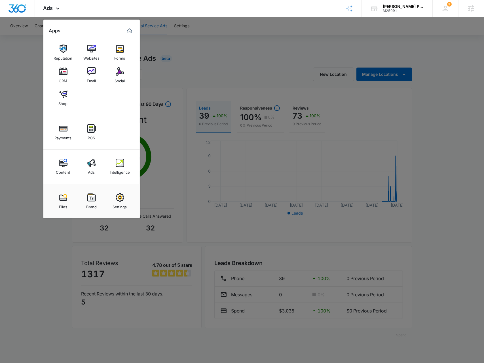
click at [121, 168] on div "Intelligence" at bounding box center [120, 170] width 20 height 7
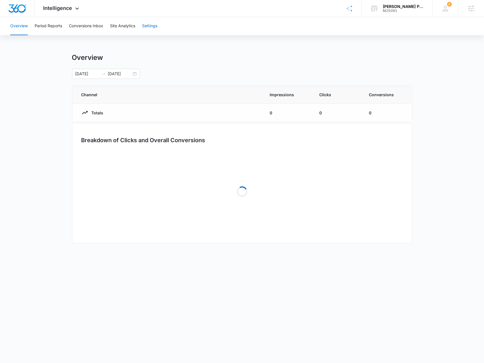
click at [156, 28] on button "Settings" at bounding box center [149, 26] width 15 height 18
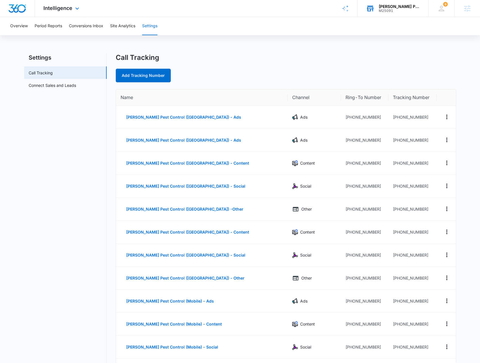
click at [392, 10] on div "M25091" at bounding box center [399, 11] width 41 height 4
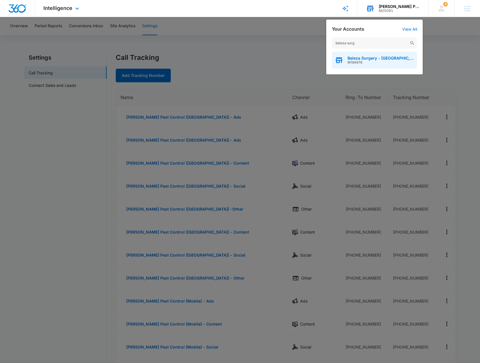
type input "beleza surg"
click at [389, 59] on span "Beleza Surgery - Cedar Park" at bounding box center [381, 58] width 67 height 5
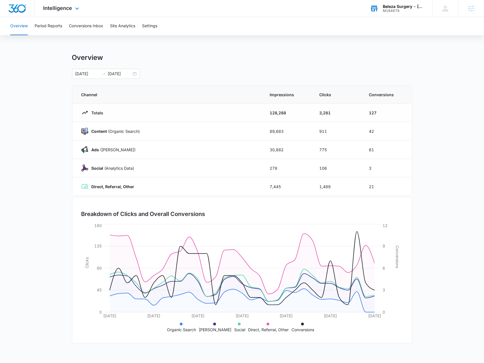
click at [74, 3] on div "Intelligence Apps Reputation Websites Forms CRM Email Social Payments POS Conte…" at bounding box center [62, 8] width 54 height 17
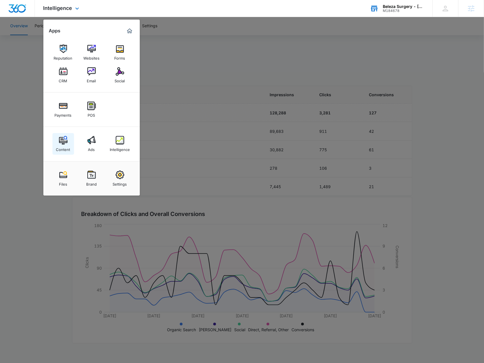
click at [67, 151] on div "Content" at bounding box center [63, 147] width 14 height 7
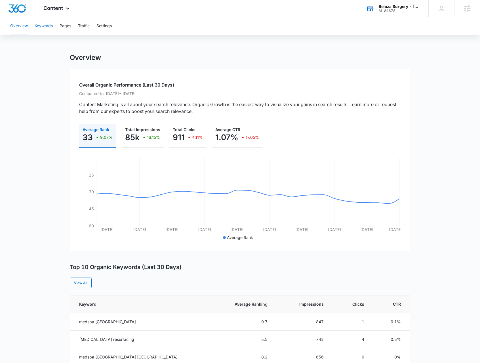
click at [50, 26] on button "Keywords" at bounding box center [44, 26] width 18 height 18
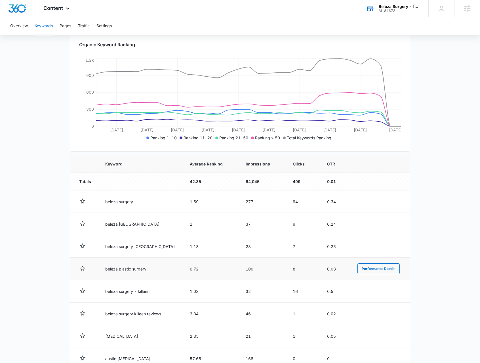
scroll to position [85, 0]
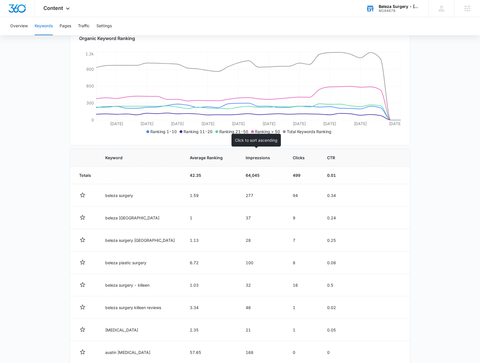
click at [252, 161] on th "Impressions" at bounding box center [262, 158] width 47 height 18
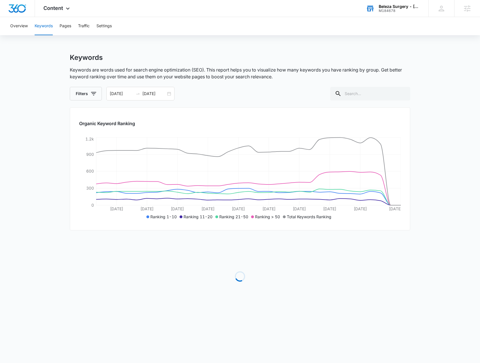
scroll to position [0, 0]
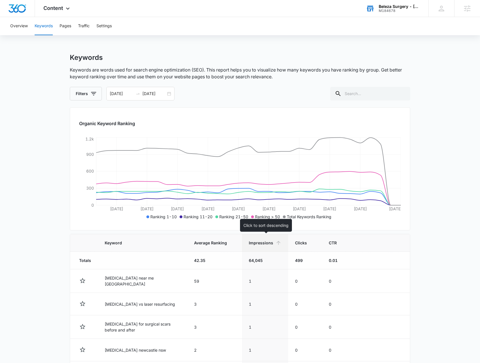
click at [255, 240] on span "Impressions" at bounding box center [261, 243] width 24 height 6
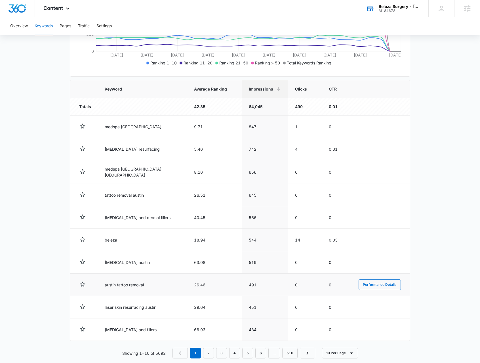
scroll to position [160, 0]
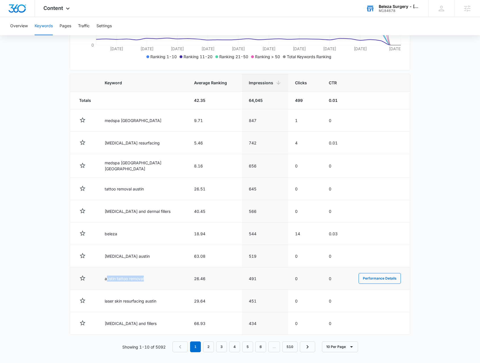
drag, startPoint x: 109, startPoint y: 278, endPoint x: 162, endPoint y: 283, distance: 53.0
click at [162, 284] on td "austin tattoo removal" at bounding box center [142, 278] width 89 height 22
drag, startPoint x: 116, startPoint y: 186, endPoint x: 163, endPoint y: 188, distance: 47.4
click at [163, 188] on td "tattoo removal austin" at bounding box center [142, 189] width 89 height 22
drag, startPoint x: 159, startPoint y: 284, endPoint x: 161, endPoint y: 277, distance: 7.4
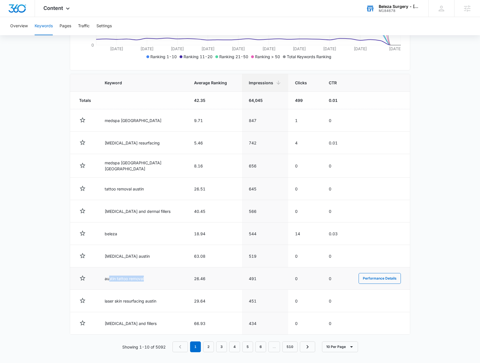
click at [167, 283] on td "austin tattoo removal" at bounding box center [142, 278] width 89 height 22
drag, startPoint x: 123, startPoint y: 188, endPoint x: 145, endPoint y: 191, distance: 22.3
click at [143, 190] on td "tattoo removal austin" at bounding box center [142, 189] width 89 height 22
drag, startPoint x: 117, startPoint y: 276, endPoint x: 149, endPoint y: 275, distance: 32.1
click at [144, 276] on td "austin tattoo removal" at bounding box center [142, 278] width 89 height 22
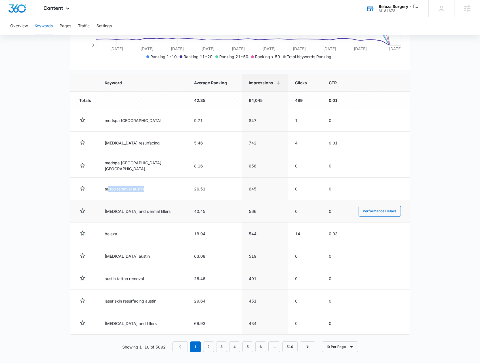
drag, startPoint x: 109, startPoint y: 190, endPoint x: 166, endPoint y: 201, distance: 57.5
click at [166, 196] on td "tattoo removal austin" at bounding box center [142, 189] width 89 height 22
drag, startPoint x: 115, startPoint y: 280, endPoint x: 164, endPoint y: 270, distance: 50.6
click at [159, 279] on td "austin tattoo removal" at bounding box center [142, 278] width 89 height 22
drag, startPoint x: 116, startPoint y: 189, endPoint x: 162, endPoint y: 197, distance: 46.6
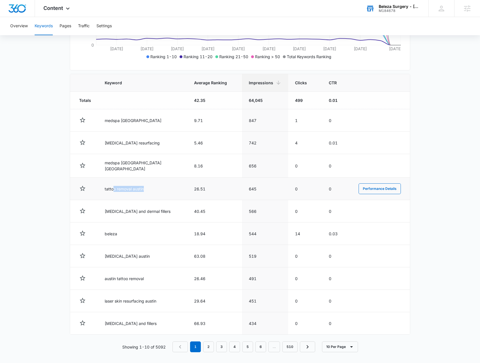
click at [162, 197] on td "tattoo removal austin" at bounding box center [142, 189] width 89 height 22
drag, startPoint x: 110, startPoint y: 280, endPoint x: 149, endPoint y: 332, distance: 65.3
click at [147, 278] on td "austin tattoo removal" at bounding box center [142, 278] width 89 height 22
click at [349, 348] on button "10 Per Page" at bounding box center [340, 346] width 36 height 11
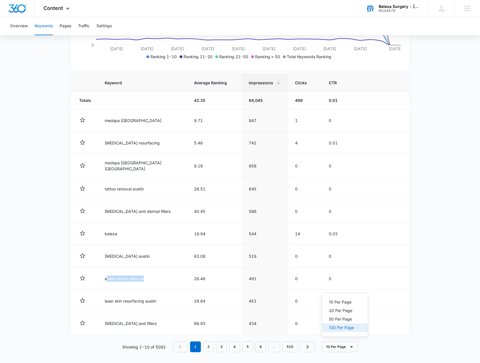
drag, startPoint x: 344, startPoint y: 329, endPoint x: 341, endPoint y: 328, distance: 3.1
click at [343, 329] on div "100 Per Page" at bounding box center [341, 328] width 25 height 4
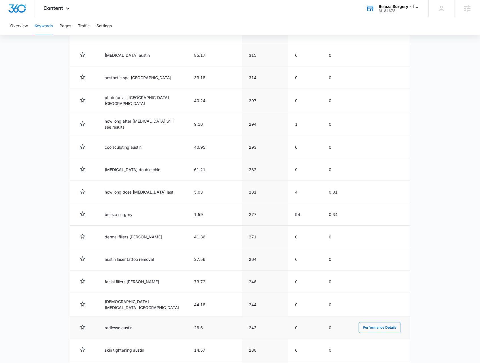
scroll to position [766, 0]
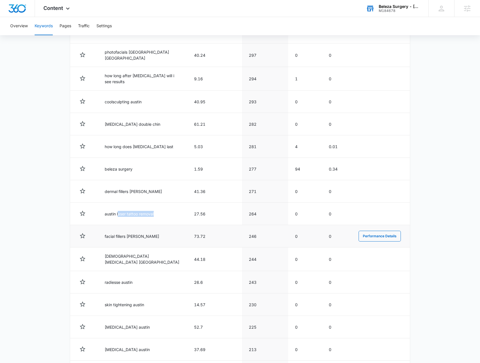
drag, startPoint x: 119, startPoint y: 206, endPoint x: 200, endPoint y: 219, distance: 82.1
click at [173, 210] on td "austin laser tattoo removal" at bounding box center [142, 214] width 89 height 22
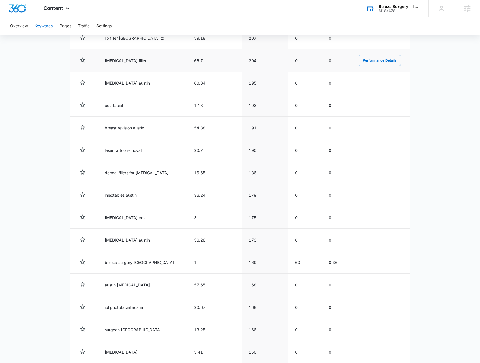
scroll to position [1164, 0]
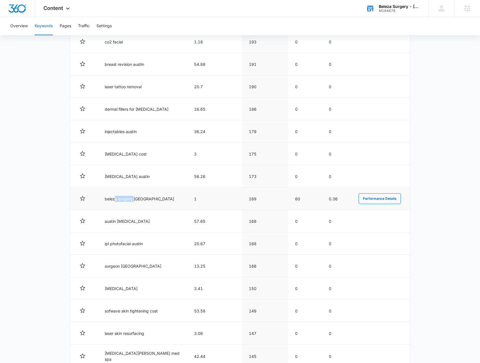
drag, startPoint x: 114, startPoint y: 188, endPoint x: 177, endPoint y: 198, distance: 64.2
click at [166, 196] on td "beleza surgery cedar park" at bounding box center [142, 199] width 89 height 22
click at [68, 5] on div "Content Apps Reputation Websites Forms CRM Email Social Payments POS Content Ad…" at bounding box center [57, 8] width 45 height 17
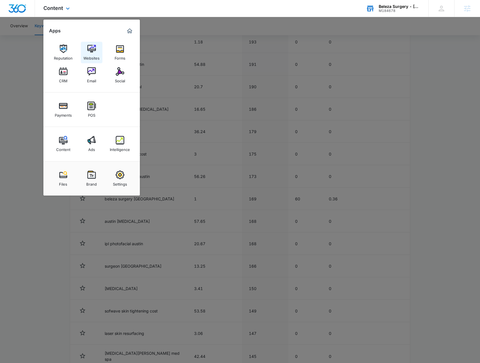
click at [96, 51] on link "Websites" at bounding box center [92, 53] width 22 height 22
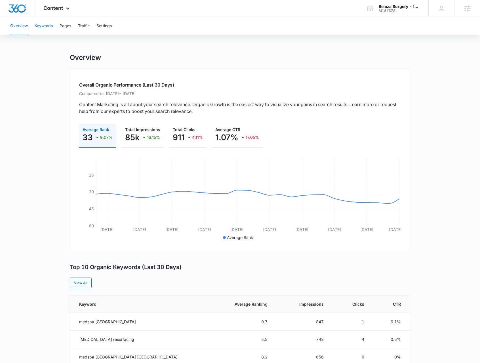
click at [41, 24] on button "Keywords" at bounding box center [44, 26] width 18 height 18
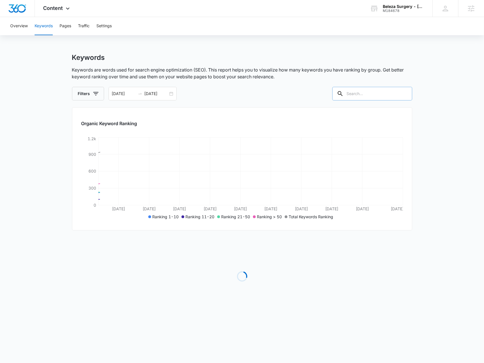
click at [378, 92] on input "text" at bounding box center [373, 94] width 80 height 14
paste input "[GEOGRAPHIC_DATA]"
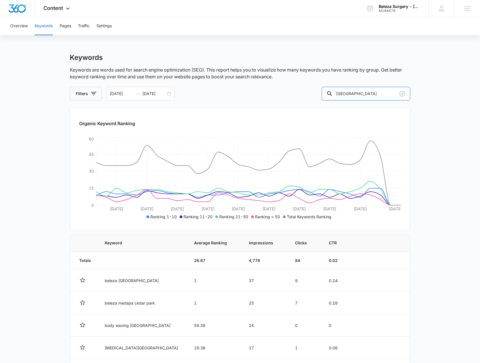
drag, startPoint x: 356, startPoint y: 93, endPoint x: 305, endPoint y: 96, distance: 51.1
click at [305, 96] on div "Filters [DATE] [DATE] [GEOGRAPHIC_DATA]" at bounding box center [240, 94] width 341 height 14
paste input "Killeen"
type input "Killeen"
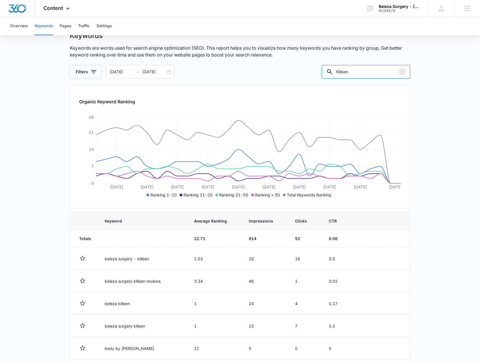
scroll to position [19, 0]
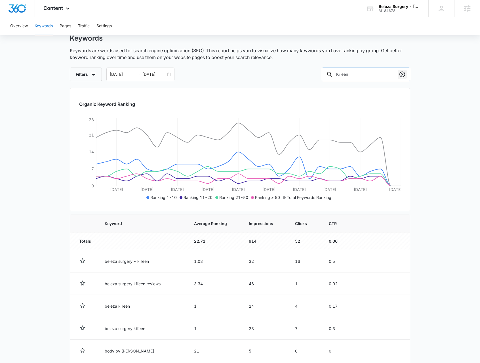
click at [403, 74] on icon "Clear" at bounding box center [402, 74] width 7 height 7
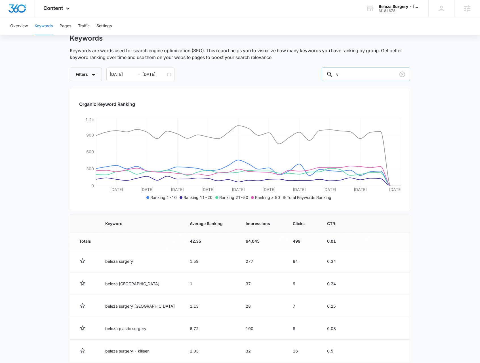
type input "v"
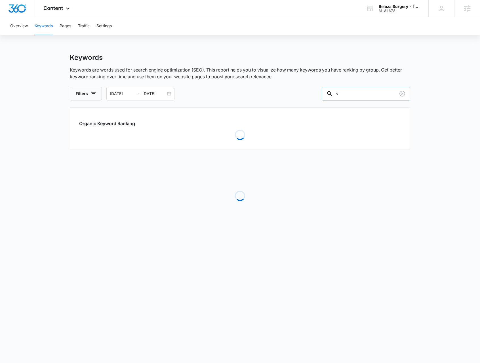
scroll to position [0, 0]
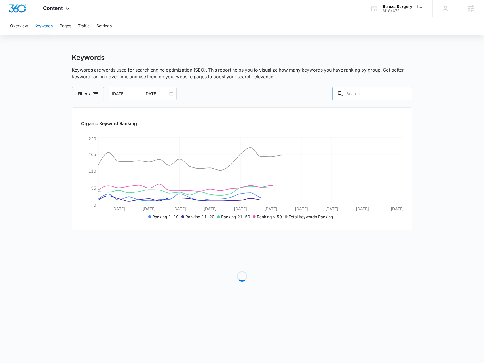
paste input "Austin"
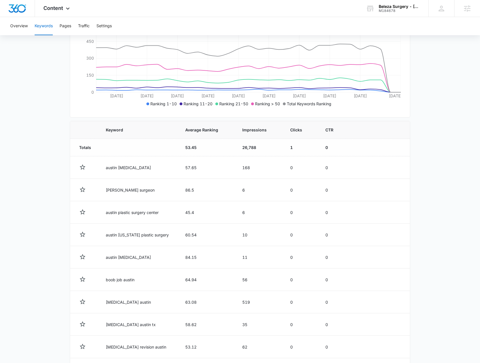
scroll to position [18, 0]
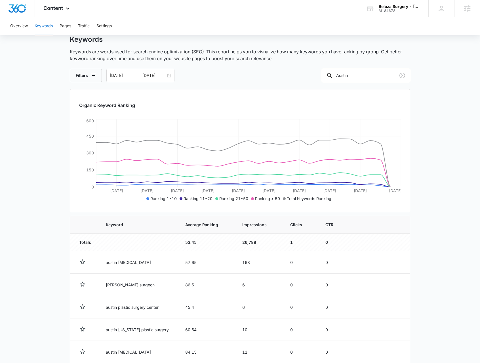
drag, startPoint x: 364, startPoint y: 70, endPoint x: 330, endPoint y: 77, distance: 34.5
click at [330, 77] on input "Austin" at bounding box center [366, 76] width 89 height 14
paste input "Liberty Hil"
type input "Liberty Hil"
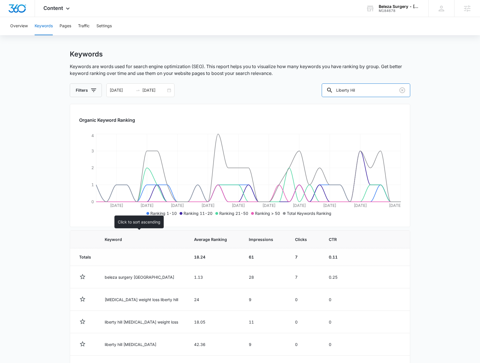
scroll to position [0, 0]
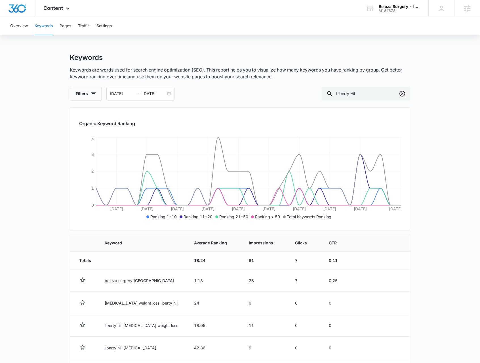
click at [404, 92] on icon "Clear" at bounding box center [402, 93] width 7 height 7
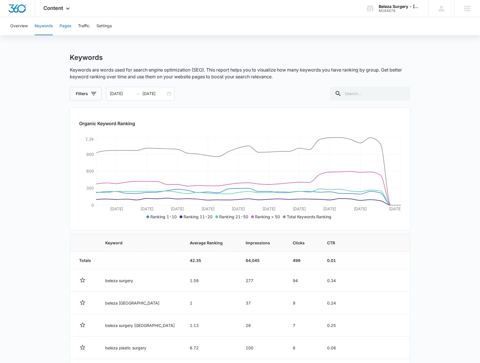
click at [61, 26] on button "Pages" at bounding box center [66, 26] width 12 height 18
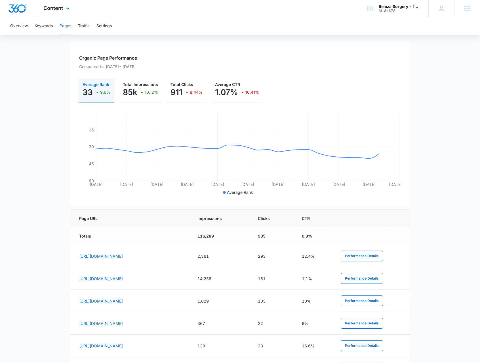
scroll to position [28, 0]
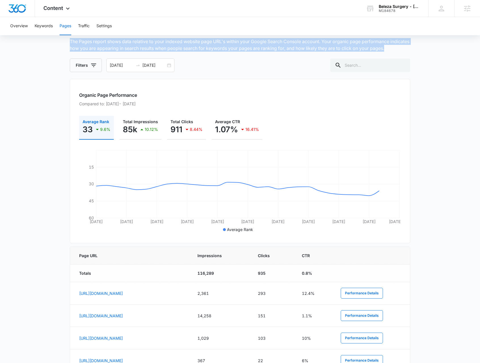
drag, startPoint x: 413, startPoint y: 48, endPoint x: 69, endPoint y: 38, distance: 344.1
click at [69, 38] on main "Pages The Pages report shows data relative to your indexed website page URL's w…" at bounding box center [240, 281] width 480 height 513
click at [75, 49] on p "The Pages report shows data relative to your indexed website page URL's within …" at bounding box center [240, 45] width 341 height 14
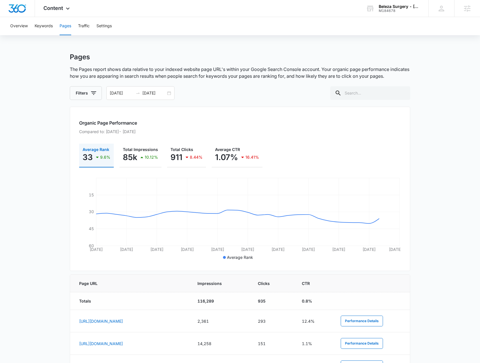
scroll to position [0, 0]
click at [52, 13] on div "Content Apps Reputation Websites Forms CRM Email Social Payments POS Content Ad…" at bounding box center [57, 8] width 45 height 17
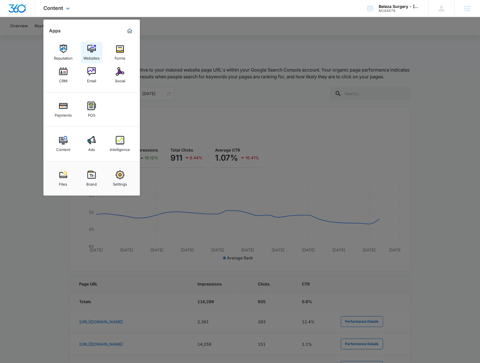
click at [88, 53] on div "Websites" at bounding box center [91, 56] width 16 height 7
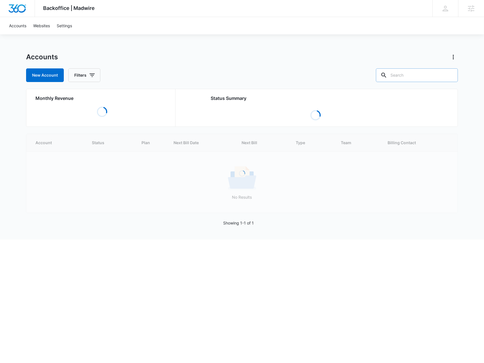
click at [438, 75] on input "text" at bounding box center [417, 75] width 82 height 14
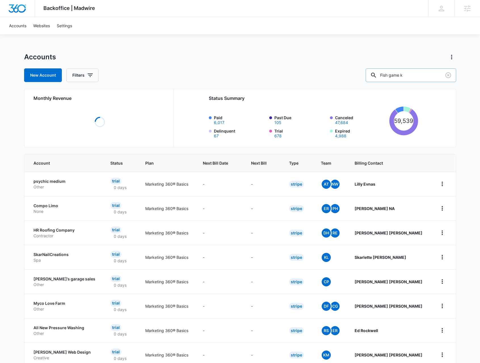
type input "Fish game k"
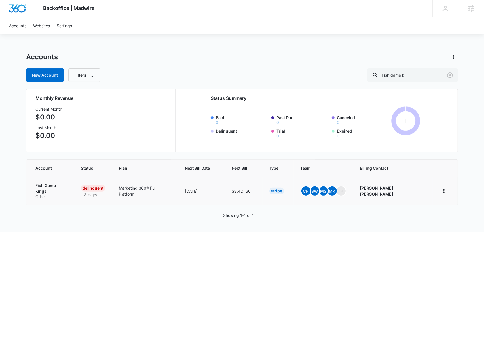
click at [48, 187] on p "Fish Game Kings" at bounding box center [51, 188] width 32 height 11
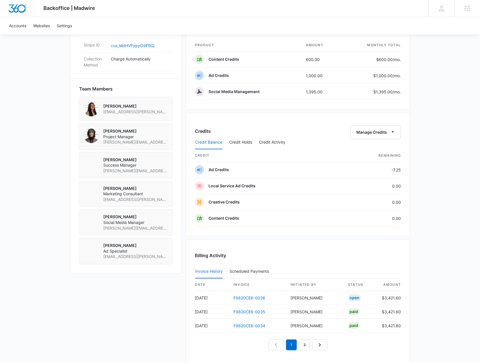
scroll to position [431, 0]
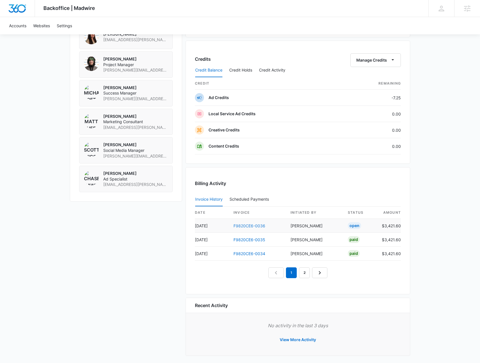
click at [257, 223] on link "F9820CE6-0036" at bounding box center [250, 225] width 32 height 5
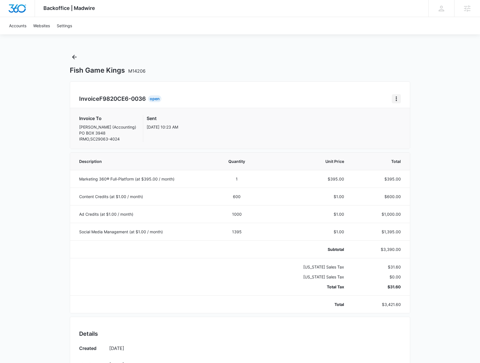
click at [398, 98] on icon "Home" at bounding box center [396, 98] width 7 height 7
click at [395, 122] on button "Retry Payment" at bounding box center [418, 123] width 53 height 9
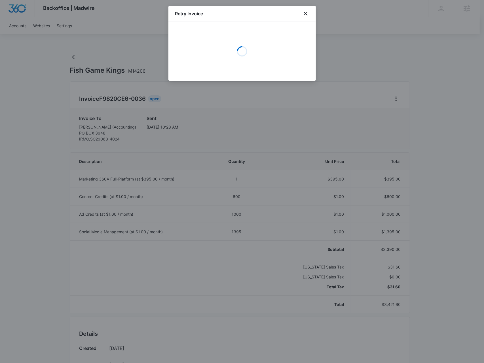
select select "pm_1Nui1zA4n8RTgNjUMAQITmBF"
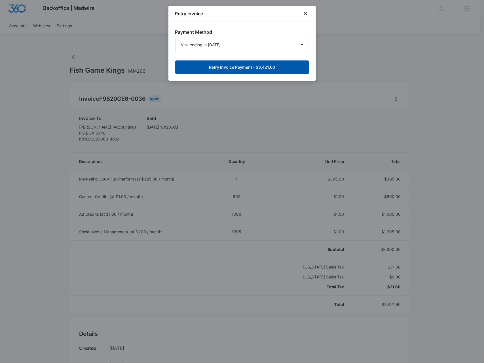
click at [251, 70] on button "Retry Invoice Payment - $3,421.60" at bounding box center [242, 67] width 134 height 14
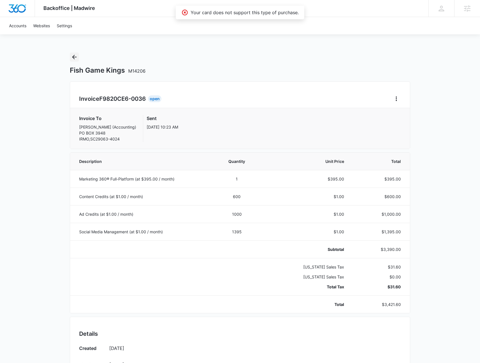
click at [74, 58] on icon "Back" at bounding box center [74, 57] width 7 height 7
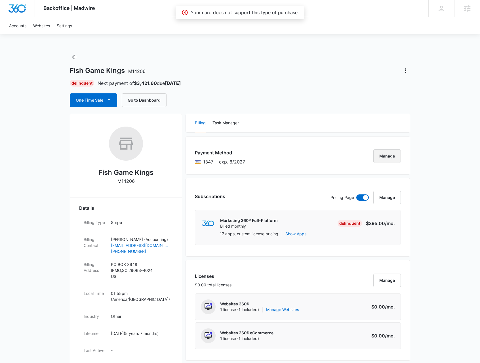
click at [386, 155] on button "Manage" at bounding box center [387, 156] width 28 height 14
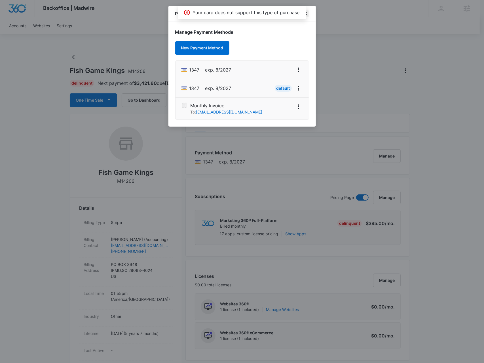
click at [308, 15] on icon "close" at bounding box center [306, 13] width 7 height 7
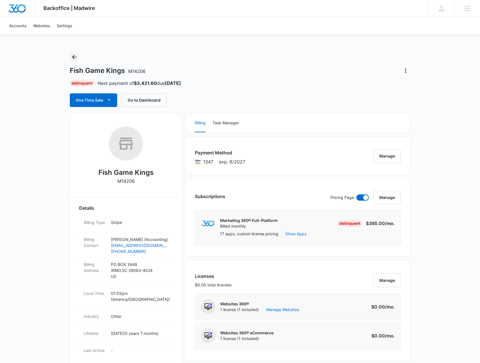
click at [74, 54] on icon "Back" at bounding box center [74, 57] width 7 height 7
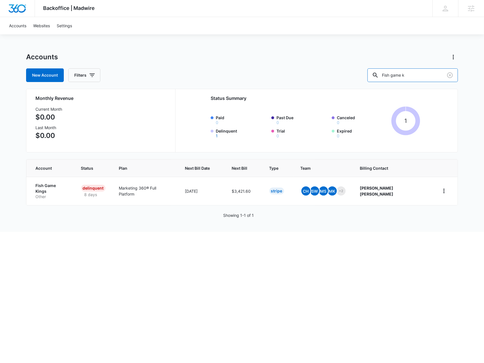
drag, startPoint x: 337, startPoint y: 82, endPoint x: 318, endPoint y: 83, distance: 19.0
click at [318, 83] on div "Accounts New Account Filters Fish game k Monthly Revenue Current Month $0.00 La…" at bounding box center [242, 142] width 432 height 179
paste input "M322648"
type input "M322648"
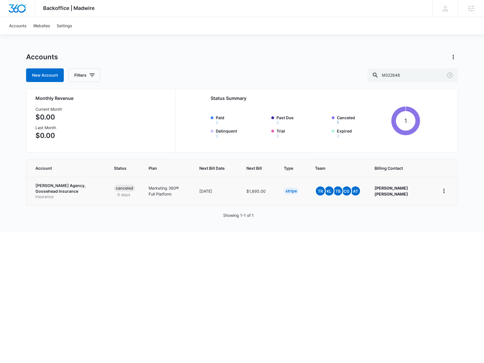
click at [66, 189] on p "Robert Hufty Agency, Goosehead Insurance" at bounding box center [67, 188] width 65 height 11
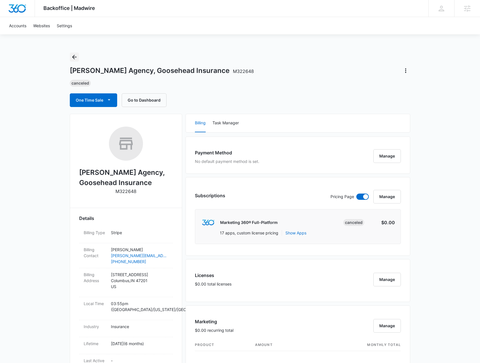
drag, startPoint x: 75, startPoint y: 59, endPoint x: 82, endPoint y: 51, distance: 10.5
click at [75, 59] on icon "Back" at bounding box center [74, 57] width 7 height 7
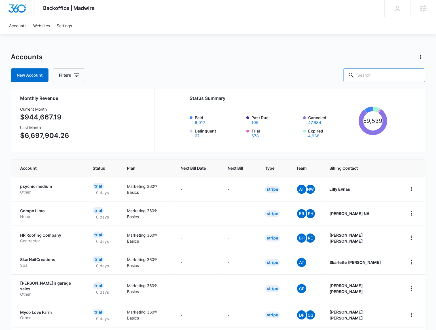
click at [374, 71] on input "text" at bounding box center [385, 75] width 82 height 14
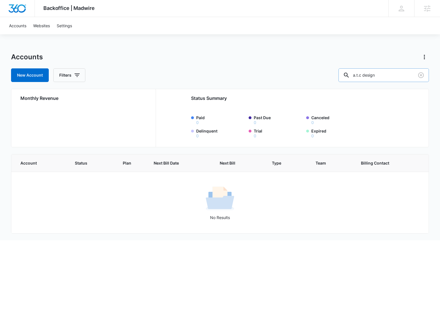
click at [379, 74] on input "a.t.c design" at bounding box center [384, 75] width 91 height 14
drag, startPoint x: 378, startPoint y: 73, endPoint x: 358, endPoint y: 72, distance: 20.2
click at [358, 72] on div "a.t.c" at bounding box center [384, 75] width 91 height 14
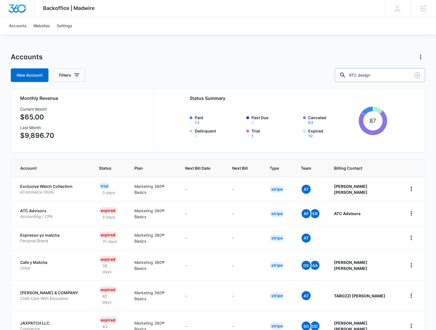
type input "ATC design"
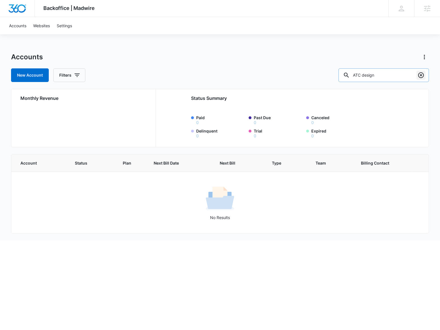
click at [423, 75] on icon "Clear" at bounding box center [421, 75] width 7 height 7
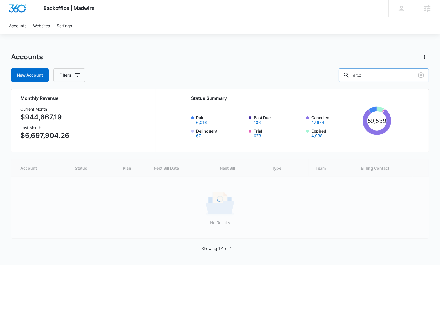
type input "a.t.c"
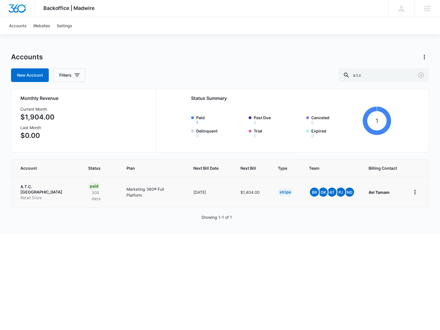
click at [51, 186] on p "A.T.C. Design Center" at bounding box center [47, 189] width 54 height 11
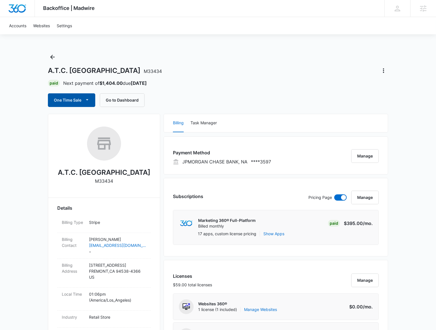
click at [88, 95] on button "One Time Sale" at bounding box center [71, 100] width 47 height 14
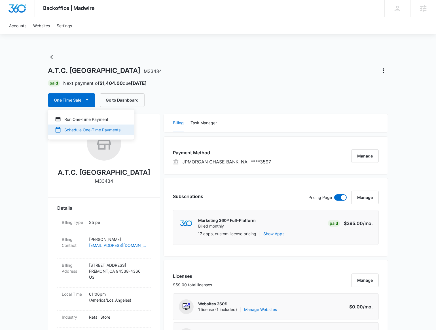
click at [111, 127] on div "Schedule One-Time Payments" at bounding box center [88, 130] width 66 height 6
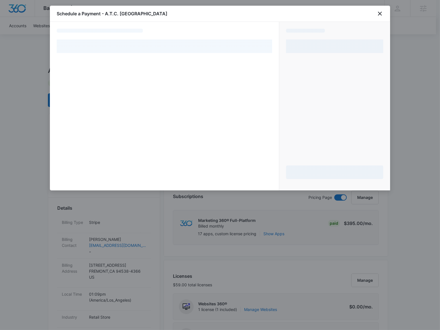
select select "pm_1Oz3k2A4n8RTgNjUadMHJgGz"
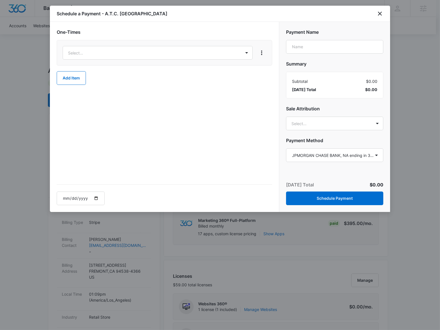
click at [127, 60] on div "Select..." at bounding box center [165, 53] width 216 height 26
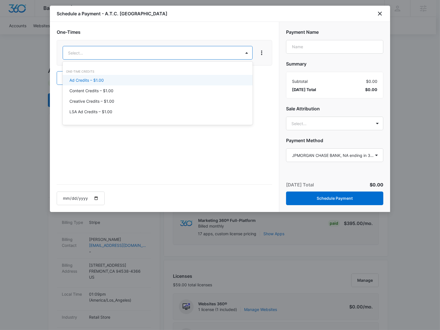
click at [114, 80] on div "Ad Credits – $1.00" at bounding box center [158, 80] width 176 height 6
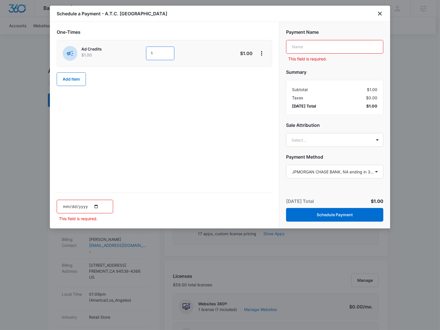
drag, startPoint x: 163, startPoint y: 56, endPoint x: 150, endPoint y: 56, distance: 13.4
click at [150, 56] on input "1" at bounding box center [160, 54] width 28 height 14
type input "500"
click at [320, 53] on input "text" at bounding box center [334, 47] width 97 height 14
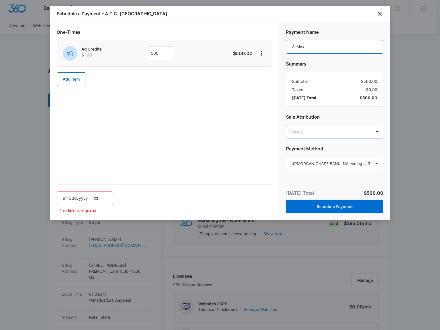
type input "Ai Max"
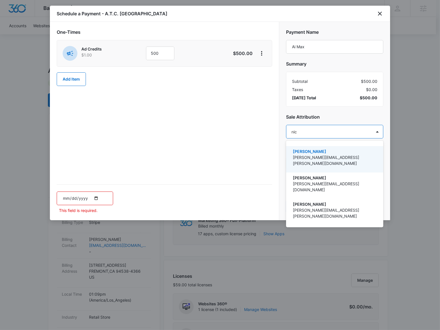
type input "nich"
type input "rachm"
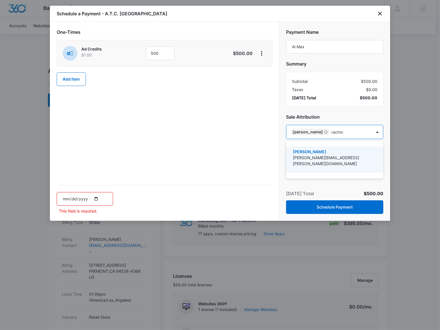
click at [316, 150] on p "[PERSON_NAME]" at bounding box center [334, 152] width 83 height 6
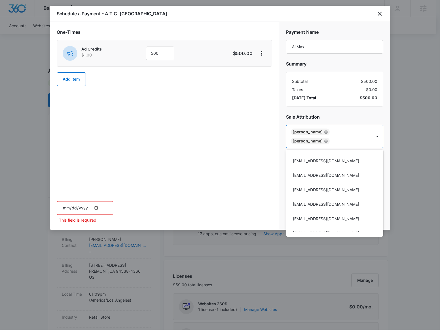
click at [128, 151] on div at bounding box center [220, 165] width 440 height 330
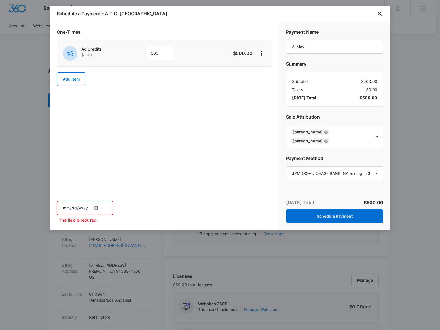
click at [95, 208] on input "date" at bounding box center [85, 208] width 56 height 14
type input "2025-09-20"
click at [164, 214] on div "2025-09-20" at bounding box center [165, 212] width 216 height 21
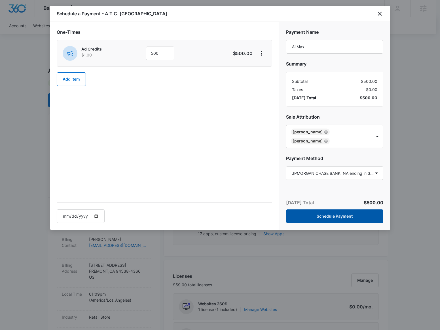
click at [337, 219] on button "Schedule Payment" at bounding box center [334, 216] width 97 height 14
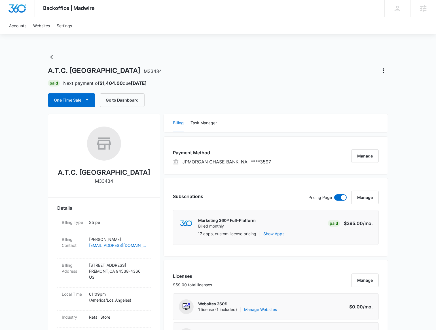
click at [144, 71] on span "M33434" at bounding box center [153, 71] width 18 height 6
drag, startPoint x: 142, startPoint y: 69, endPoint x: 122, endPoint y: 74, distance: 20.3
click at [122, 74] on div "A.T.C. Design Center M33434" at bounding box center [218, 70] width 341 height 9
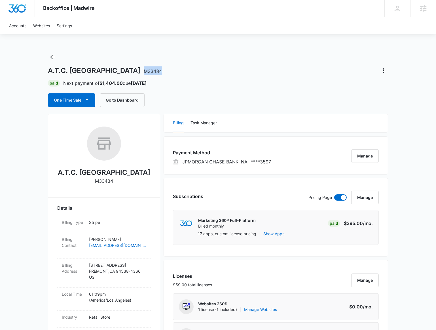
copy span "M33434"
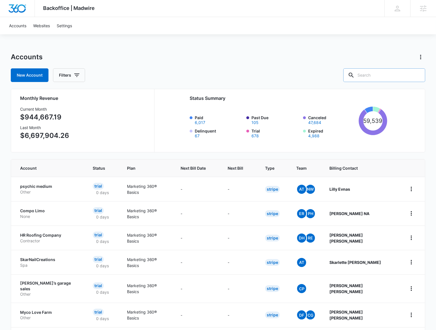
click at [377, 76] on input "text" at bounding box center [385, 75] width 82 height 14
type input "A tamam"
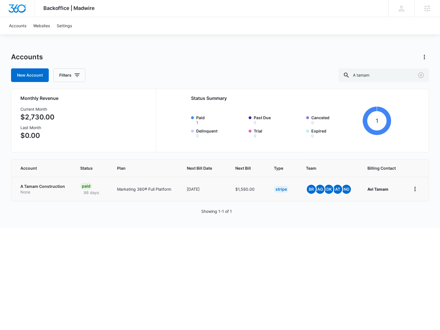
click at [60, 187] on p "A Tamam Construction" at bounding box center [43, 187] width 46 height 6
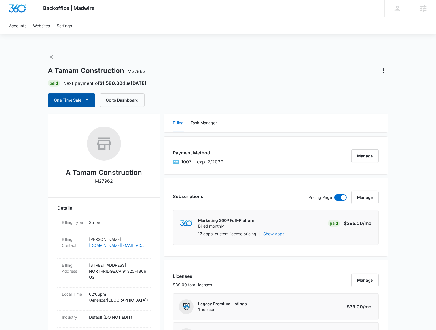
click at [82, 103] on button "One Time Sale" at bounding box center [71, 100] width 47 height 14
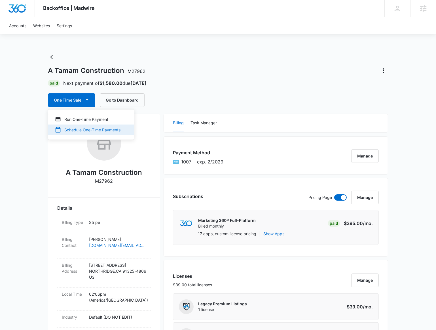
click at [95, 128] on div "Schedule One-Time Payments" at bounding box center [88, 130] width 66 height 6
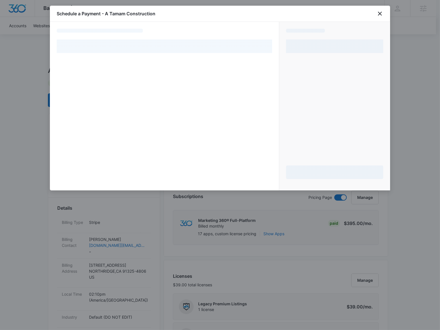
select select "pm_1R9BRfA4n8RTgNjUH9cpUnqT"
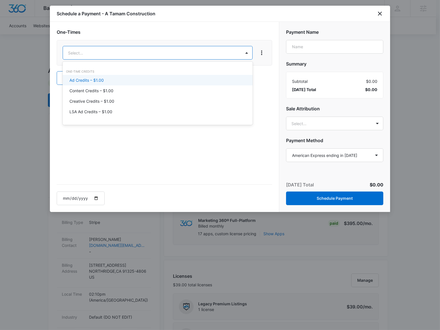
click at [143, 76] on div "Ad Credits – $1.00" at bounding box center [158, 80] width 190 height 11
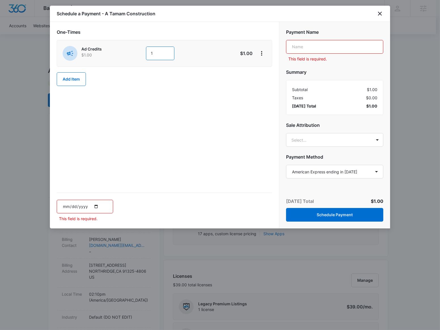
drag, startPoint x: 161, startPoint y: 53, endPoint x: 150, endPoint y: 53, distance: 10.5
click at [150, 53] on input "1" at bounding box center [160, 54] width 28 height 14
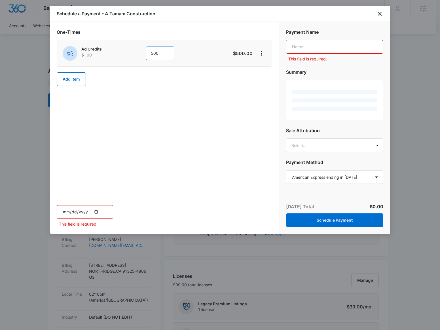
type input "500"
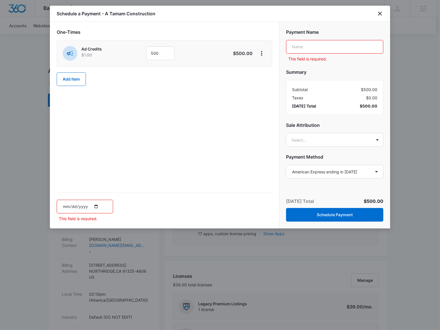
drag, startPoint x: 301, startPoint y: 41, endPoint x: 296, endPoint y: 43, distance: 4.4
click at [301, 41] on input "text" at bounding box center [334, 47] width 97 height 14
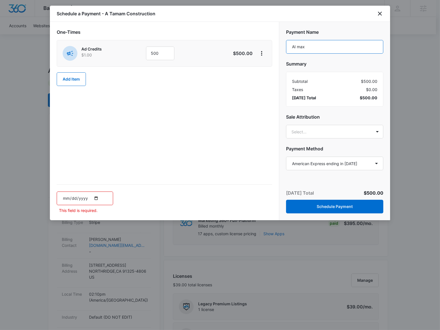
type input "AI max"
click at [97, 199] on input "date" at bounding box center [85, 199] width 56 height 14
type input "[DATE]"
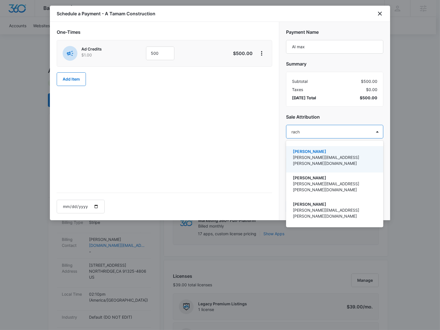
type input "rachm"
type input "nich"
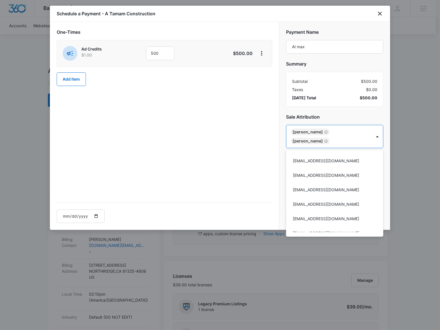
click at [348, 115] on div at bounding box center [220, 165] width 440 height 330
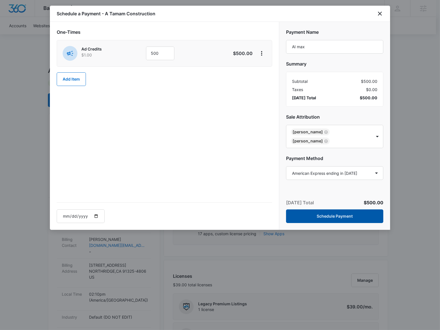
click at [333, 219] on button "Schedule Payment" at bounding box center [334, 216] width 97 height 14
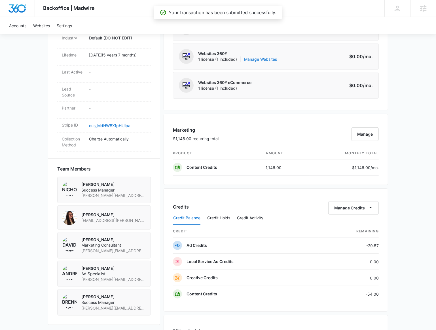
scroll to position [361, 0]
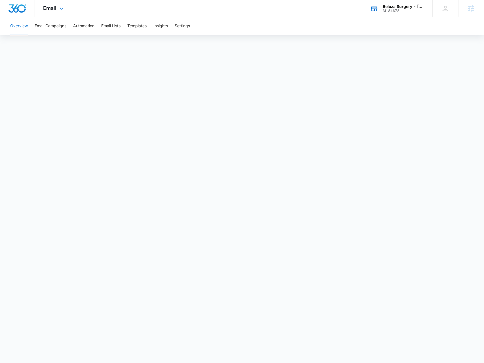
click at [393, 13] on div "Beleza Surgery - [GEOGRAPHIC_DATA] M184678 Your Accounts View All" at bounding box center [397, 8] width 71 height 17
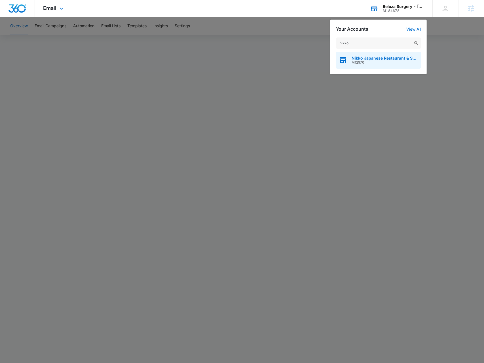
type input "nikko"
click at [399, 64] on span "M12970" at bounding box center [385, 62] width 67 height 4
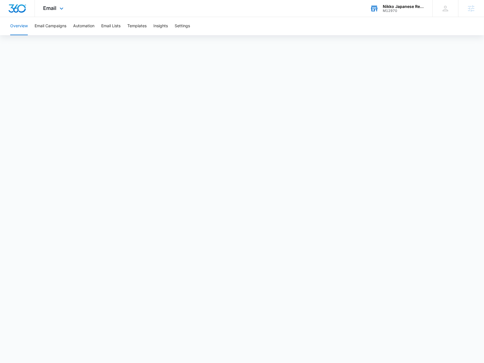
click at [59, 15] on div "Email Apps Reputation Websites Forms CRM Email Social Payments POS Content Ads …" at bounding box center [54, 8] width 39 height 17
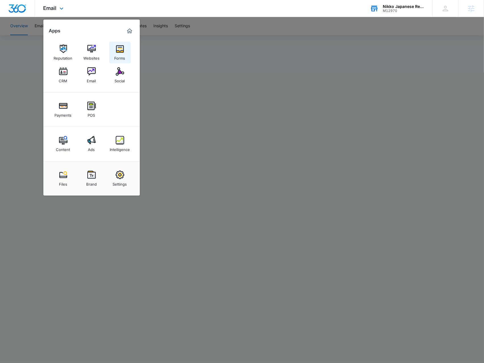
click at [122, 53] on img at bounding box center [120, 49] width 9 height 9
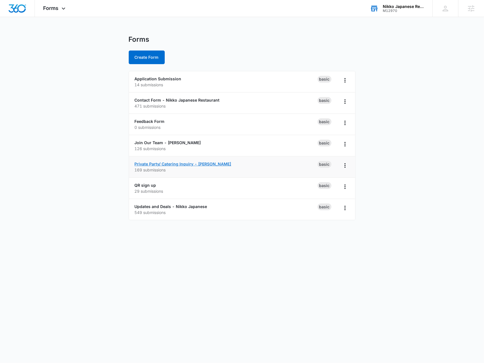
click at [167, 164] on link "Private Party/ Catering Inquiry - [PERSON_NAME]" at bounding box center [183, 163] width 97 height 5
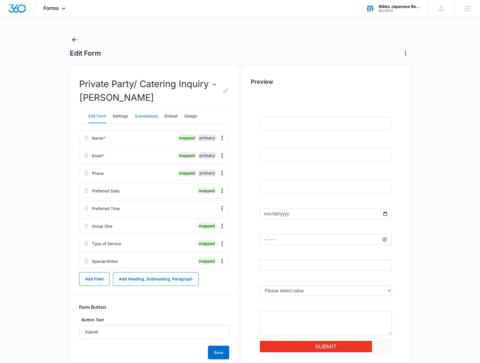
click at [147, 119] on button "Submissions" at bounding box center [146, 117] width 23 height 14
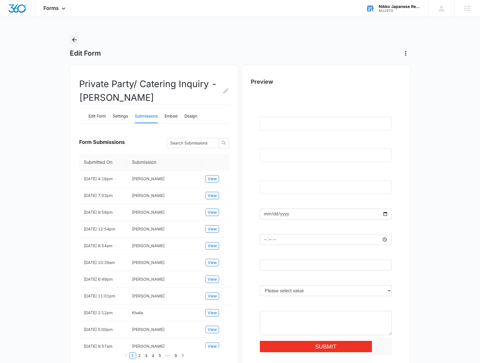
click at [75, 35] on button "Back" at bounding box center [74, 39] width 9 height 9
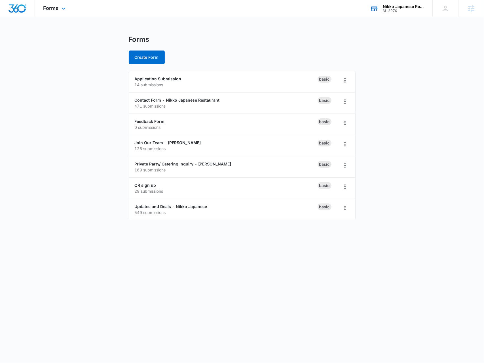
click at [62, 13] on div "Forms Apps Reputation Websites Forms CRM Email Social Payments POS Content Ads …" at bounding box center [55, 8] width 41 height 17
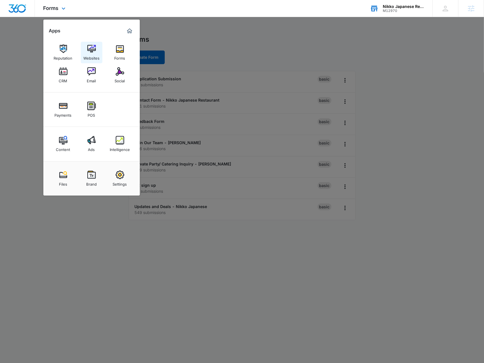
click at [92, 53] on img at bounding box center [91, 49] width 9 height 9
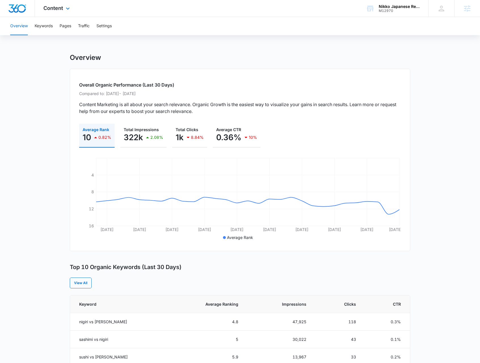
click at [67, 5] on div "Content Apps Reputation Websites Forms CRM Email Social Payments POS Content Ad…" at bounding box center [57, 8] width 45 height 17
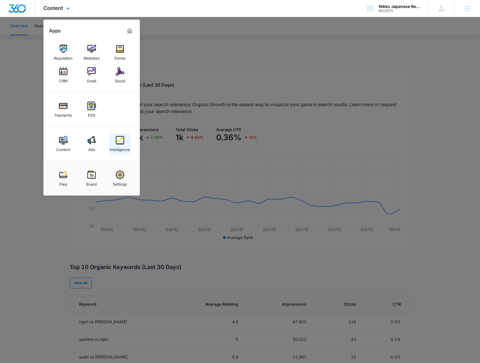
click at [120, 147] on div "Intelligence" at bounding box center [120, 147] width 20 height 7
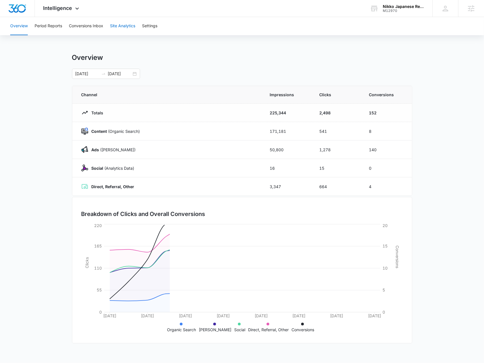
click at [123, 24] on button "Site Analytics" at bounding box center [122, 26] width 25 height 18
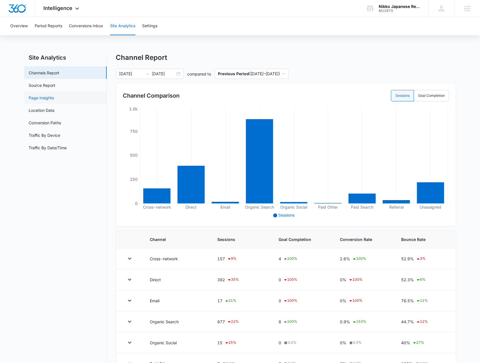
click at [54, 100] on link "Page Insights" at bounding box center [41, 98] width 25 height 6
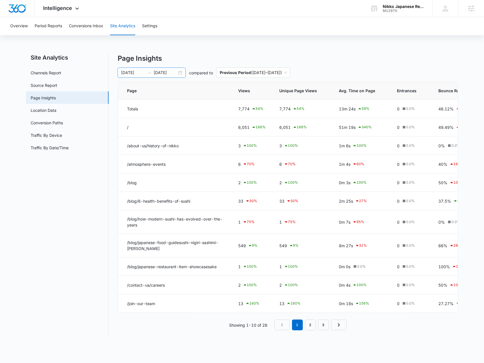
click at [182, 73] on div "08/19/2025 09/02/2025" at bounding box center [152, 73] width 68 height 10
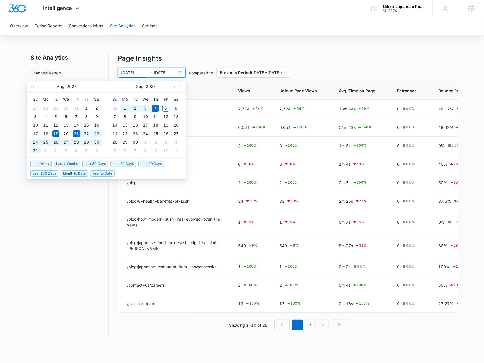
click at [74, 162] on span "Last 2 Weeks" at bounding box center [67, 164] width 26 height 6
type input "08/21/2025"
type input "[DATE]"
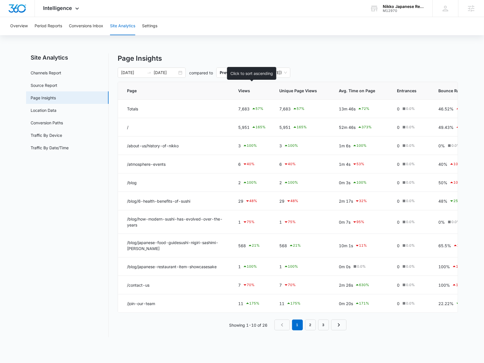
click at [255, 93] on span "Views" at bounding box center [247, 91] width 19 height 6
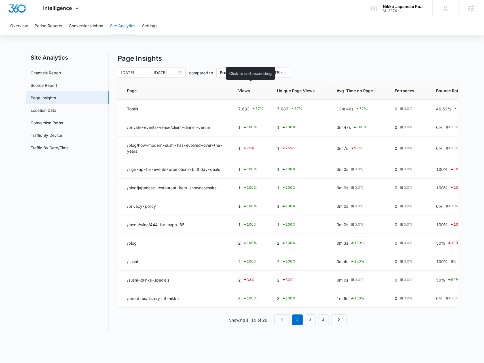
click at [254, 93] on span "Views" at bounding box center [246, 91] width 17 height 6
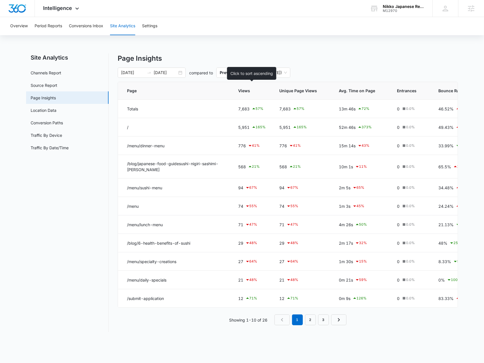
click at [254, 93] on span "Views" at bounding box center [247, 91] width 19 height 6
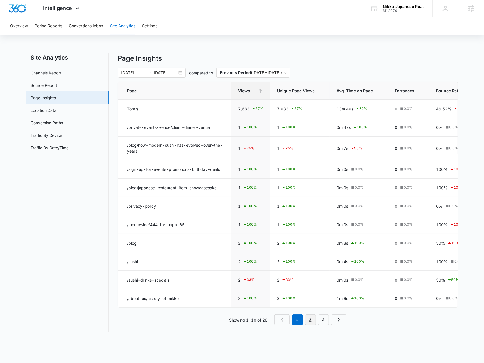
click at [308, 322] on link "2" at bounding box center [310, 319] width 11 height 11
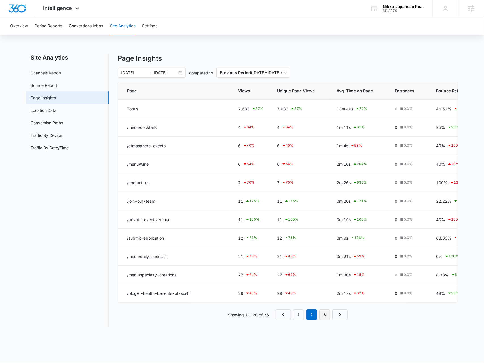
click at [324, 320] on link "3" at bounding box center [325, 314] width 11 height 11
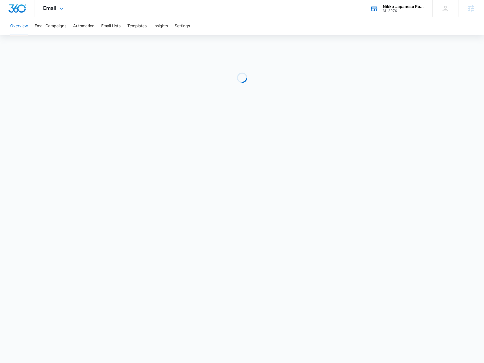
click at [406, 13] on div "Nikko Japanese Restaurant & Sushi Bar M12970 Your Accounts View All" at bounding box center [397, 8] width 71 height 17
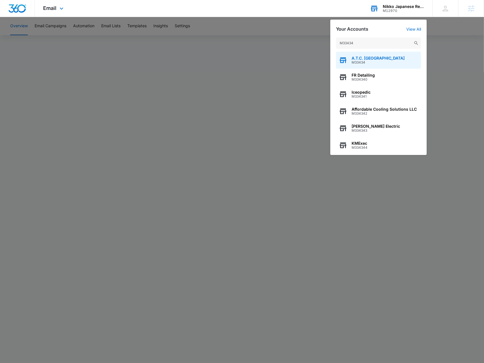
type input "M33434"
click at [378, 62] on span "M33434" at bounding box center [378, 62] width 53 height 4
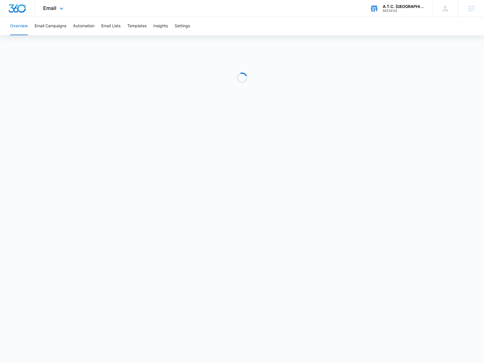
click at [65, 5] on div "Email Apps Reputation Websites Forms CRM Email Social Shop Payments POS Content…" at bounding box center [54, 8] width 39 height 17
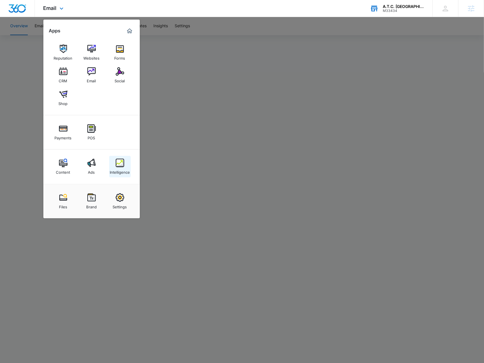
click at [122, 169] on div "Intelligence" at bounding box center [120, 170] width 20 height 7
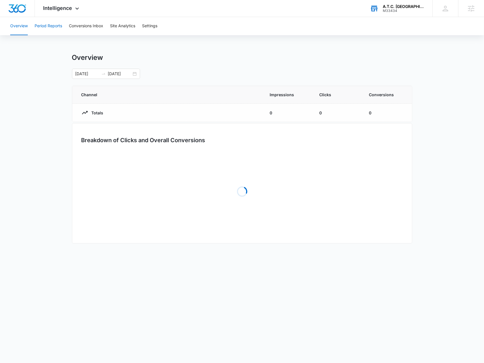
click at [58, 29] on button "Period Reports" at bounding box center [49, 26] width 28 height 18
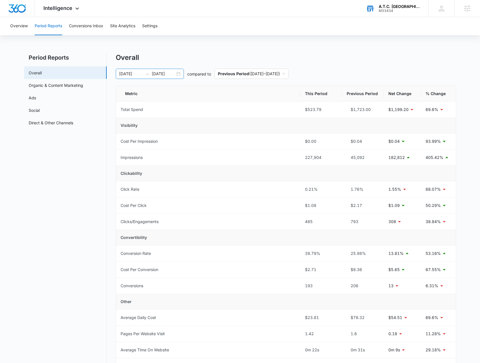
click at [177, 74] on div "[DATE] [DATE]" at bounding box center [150, 74] width 68 height 10
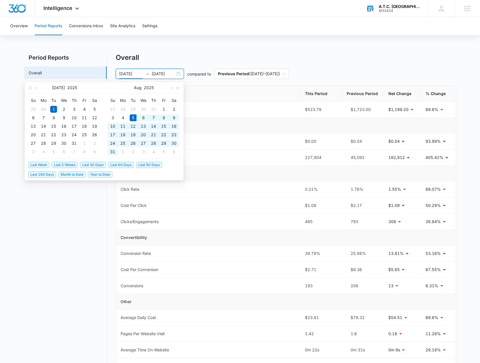
click at [85, 166] on span "Last 30 Days" at bounding box center [93, 165] width 26 height 6
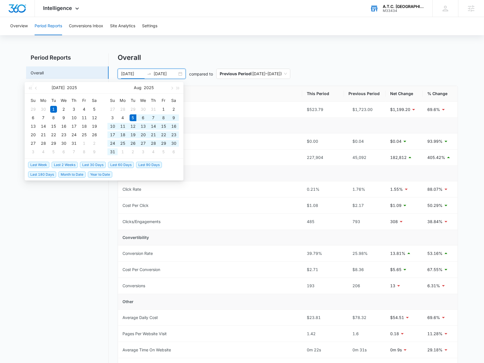
type input "[DATE]"
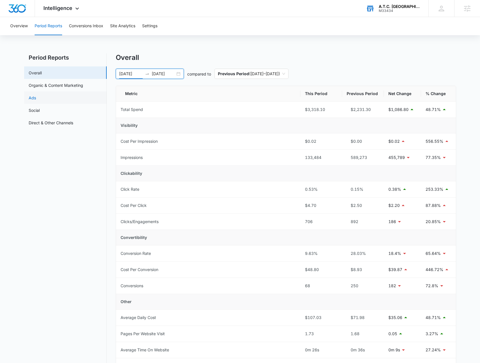
click at [36, 99] on link "Ads" at bounding box center [32, 98] width 7 height 6
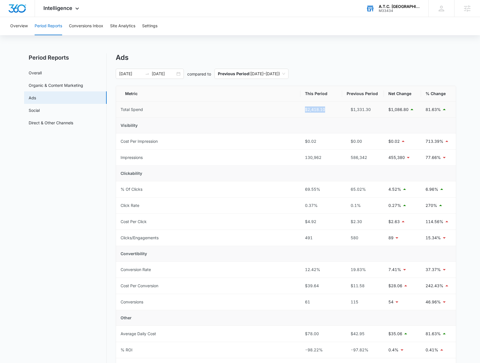
drag, startPoint x: 321, startPoint y: 109, endPoint x: 290, endPoint y: 105, distance: 31.5
click at [290, 105] on tr "Total Spend $2,418.10 $1,331.30 $1,086.80 81.63%" at bounding box center [286, 110] width 340 height 16
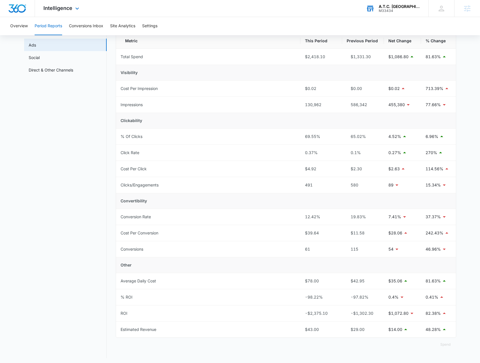
click at [58, 13] on div "Intelligence Apps Reputation Websites Forms CRM Email Social Shop Payments POS …" at bounding box center [62, 8] width 54 height 17
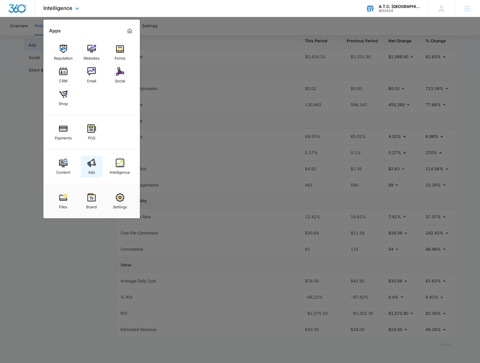
click at [89, 164] on img at bounding box center [91, 163] width 9 height 9
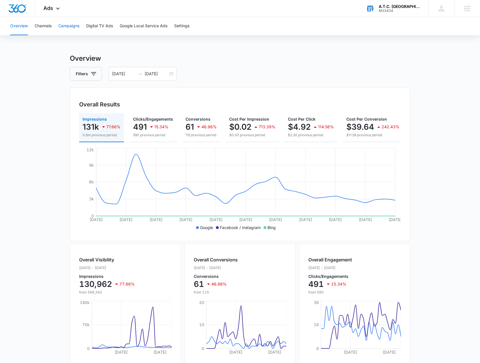
click at [72, 28] on button "Campaigns" at bounding box center [68, 26] width 21 height 18
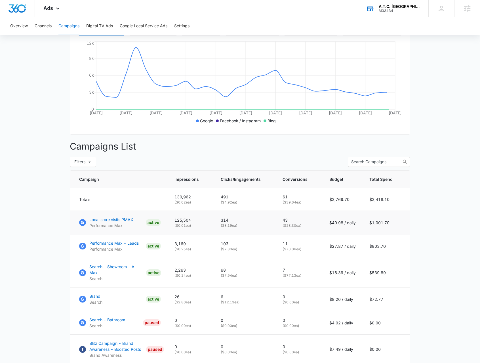
scroll to position [142, 0]
